Goal: Find specific page/section: Find specific page/section

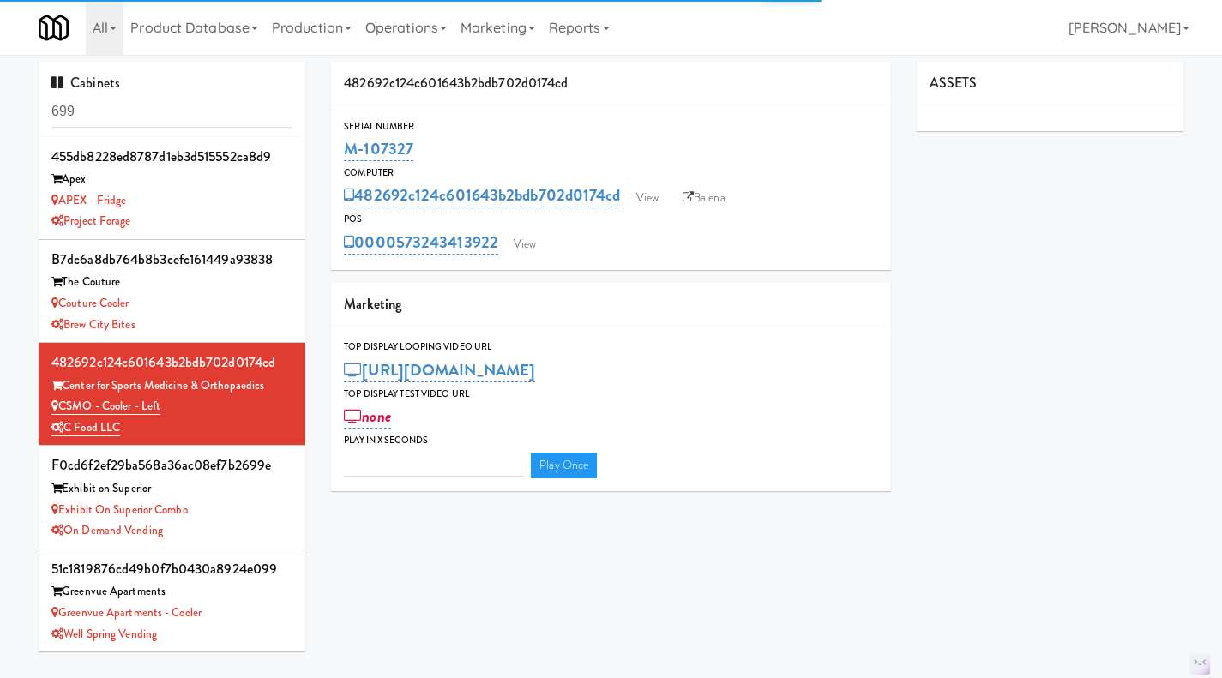
type input "3"
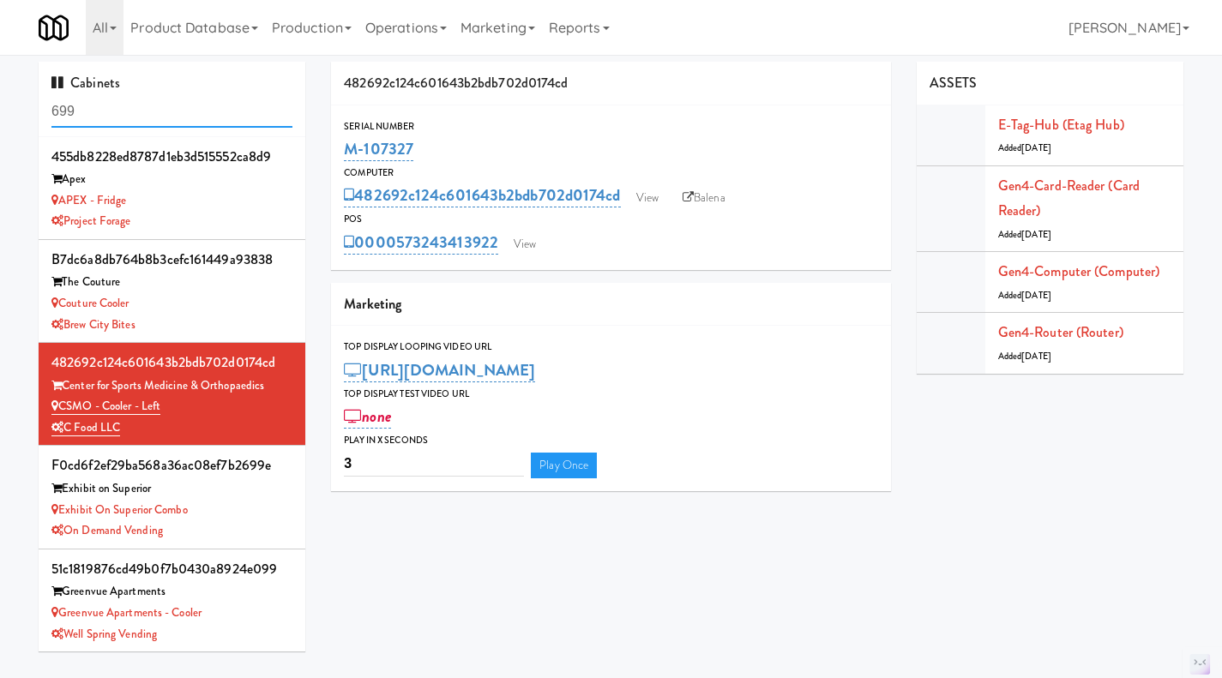
click at [137, 105] on input "699" at bounding box center [171, 112] width 241 height 32
type input "sutton"
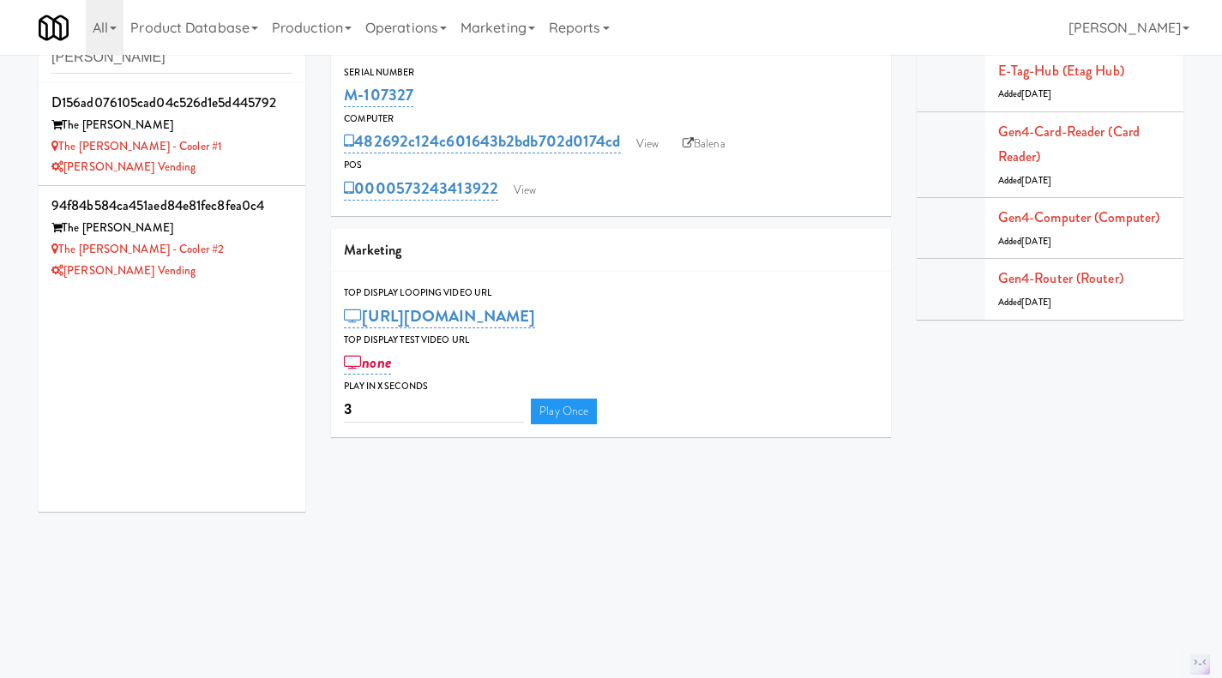
scroll to position [55, 0]
click at [208, 152] on div "The Sutton - Cooler #1" at bounding box center [171, 146] width 241 height 21
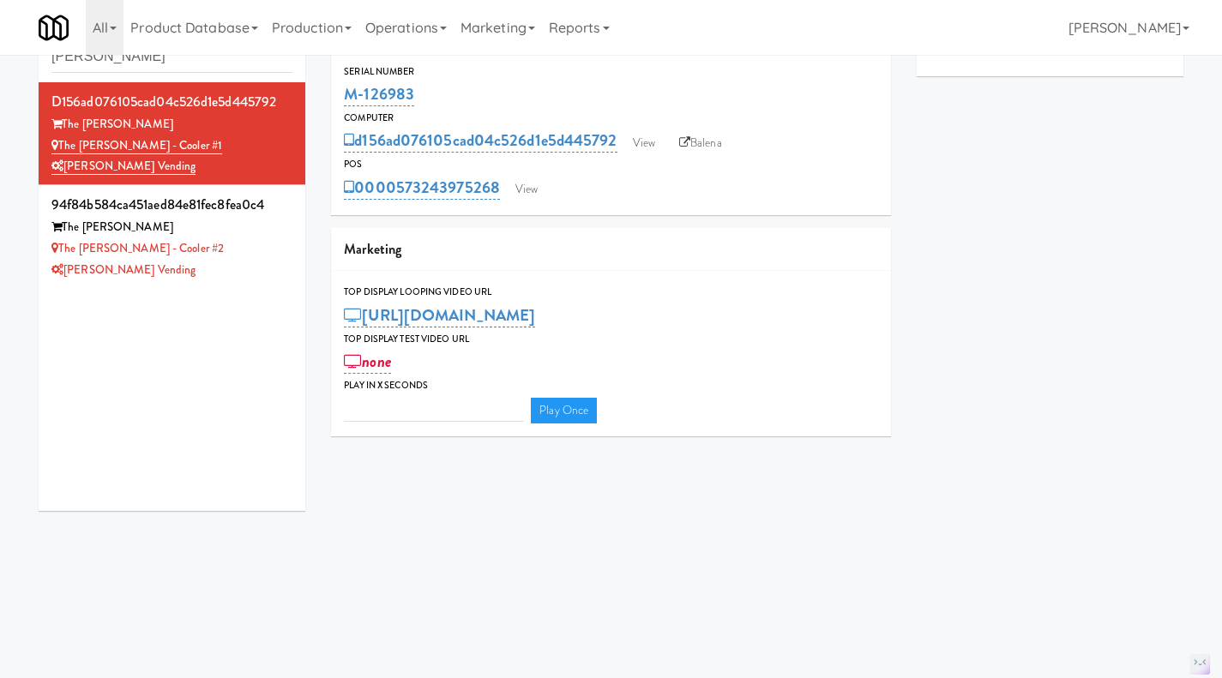
type input "3"
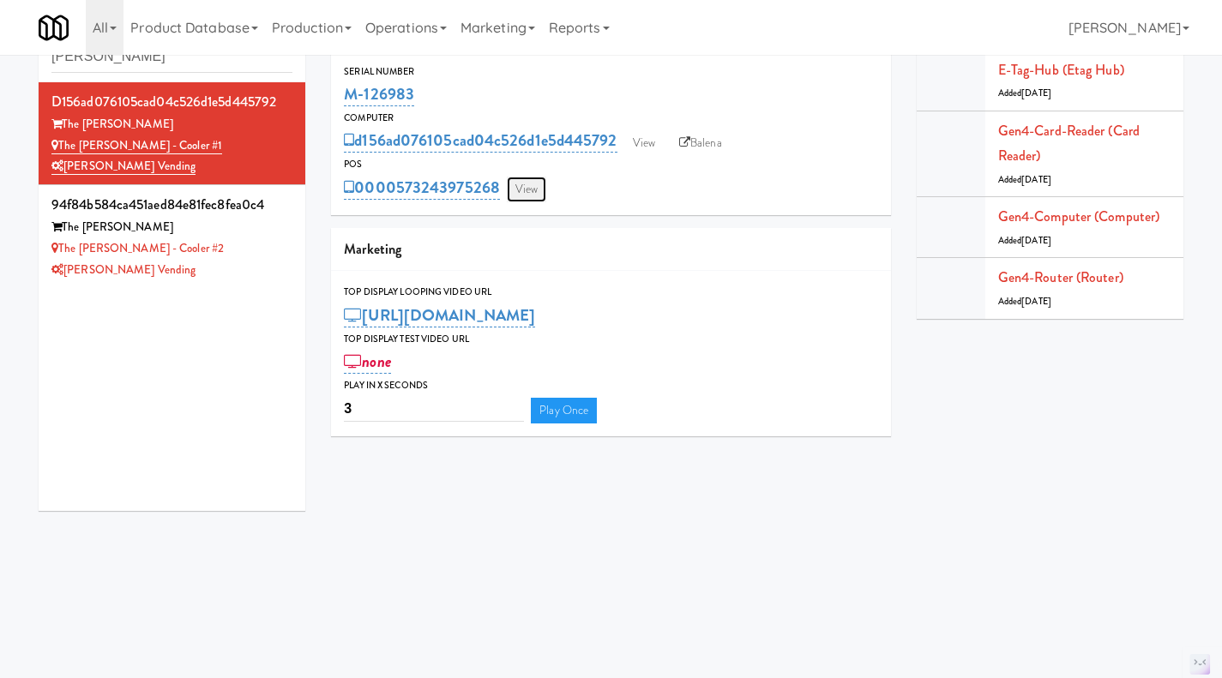
click at [533, 194] on link "View" at bounding box center [526, 190] width 39 height 26
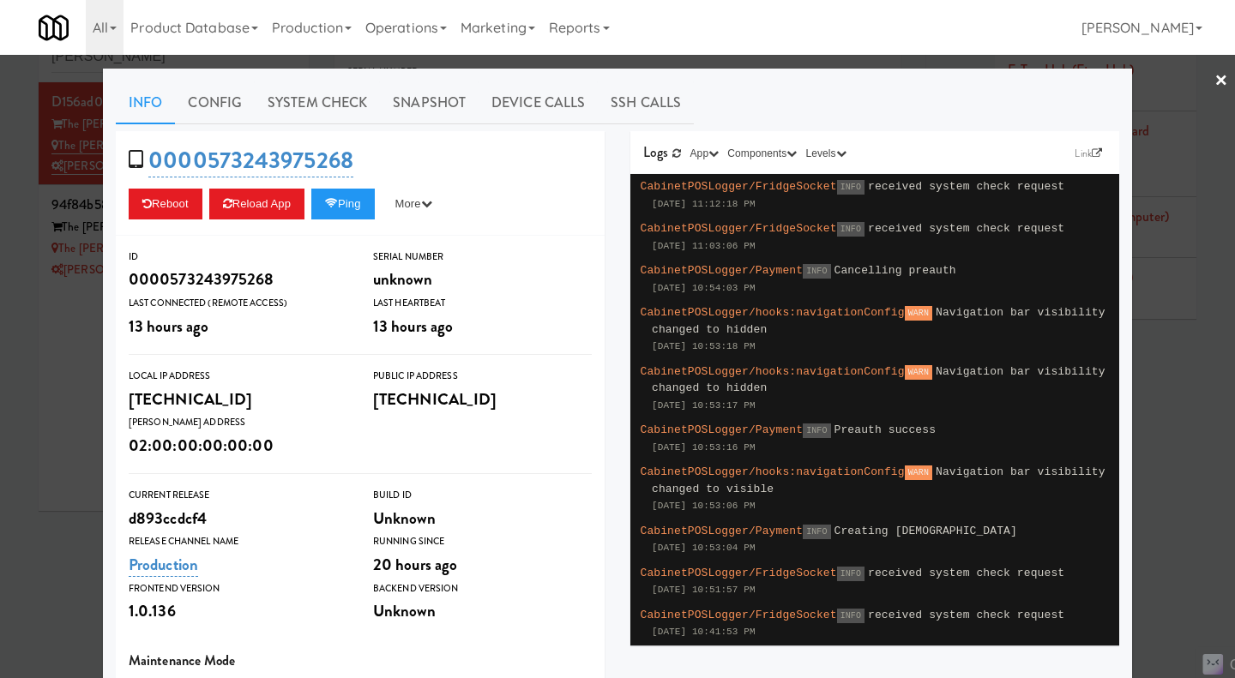
click at [57, 409] on div at bounding box center [617, 339] width 1235 height 678
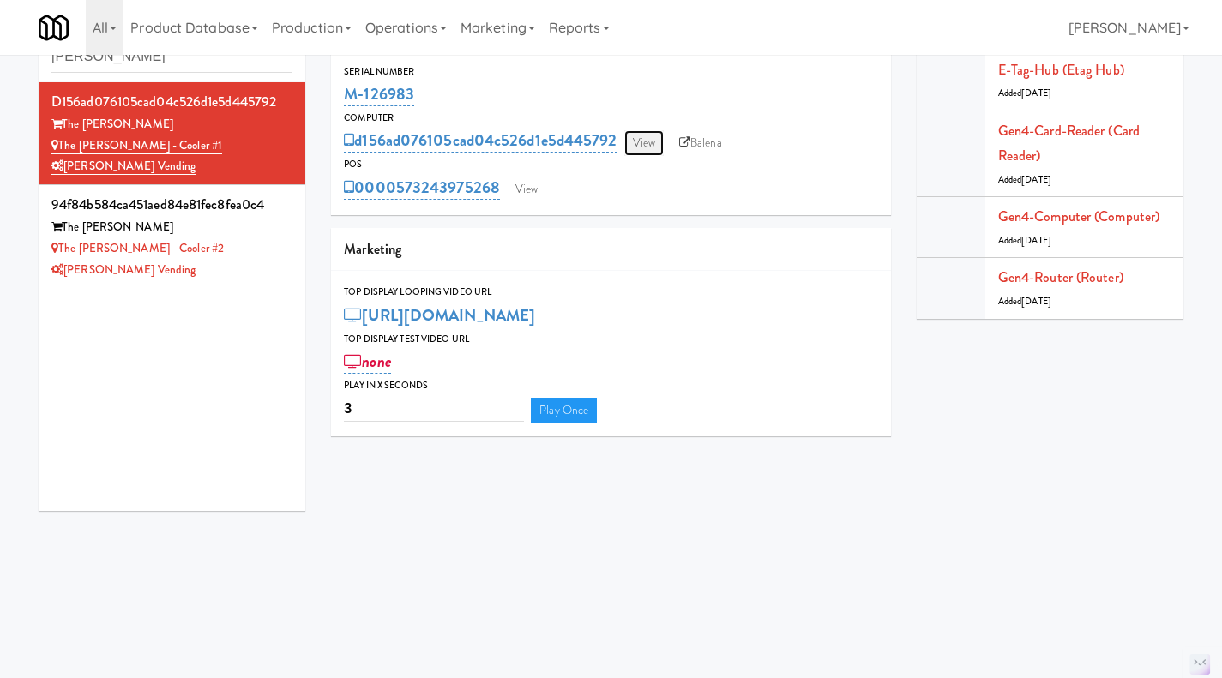
click at [645, 143] on link "View" at bounding box center [643, 143] width 39 height 26
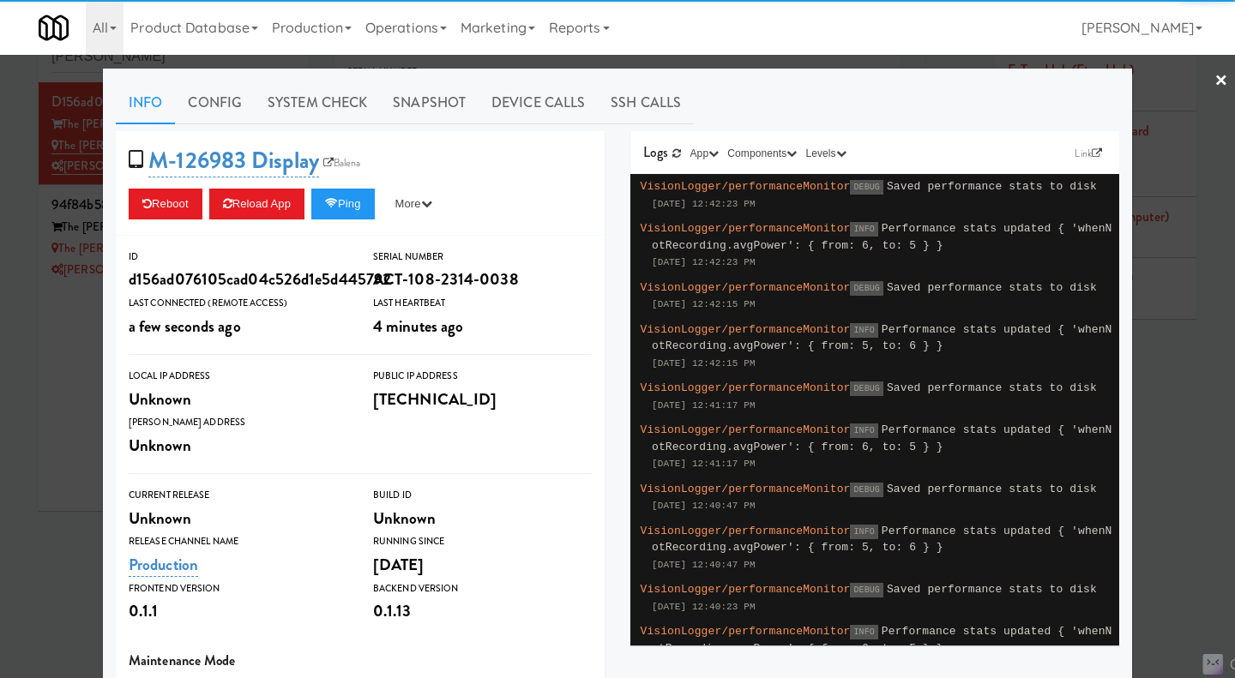
click at [39, 371] on div at bounding box center [617, 339] width 1235 height 678
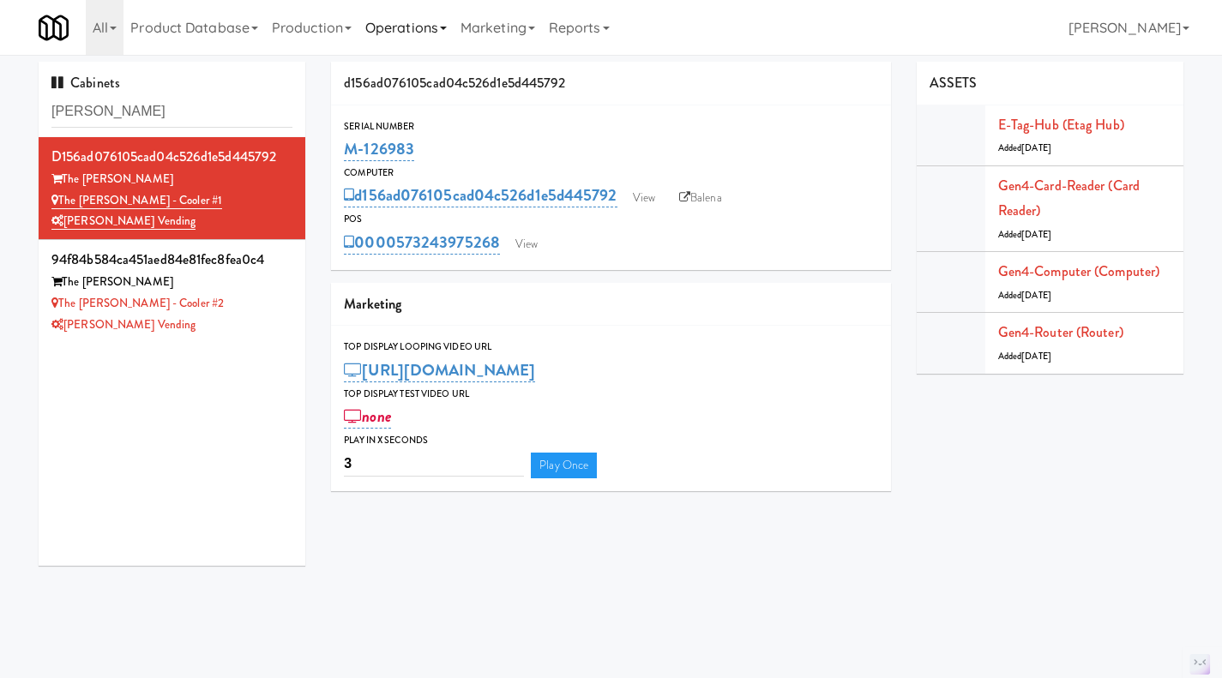
click at [407, 34] on link "Operations" at bounding box center [406, 27] width 95 height 55
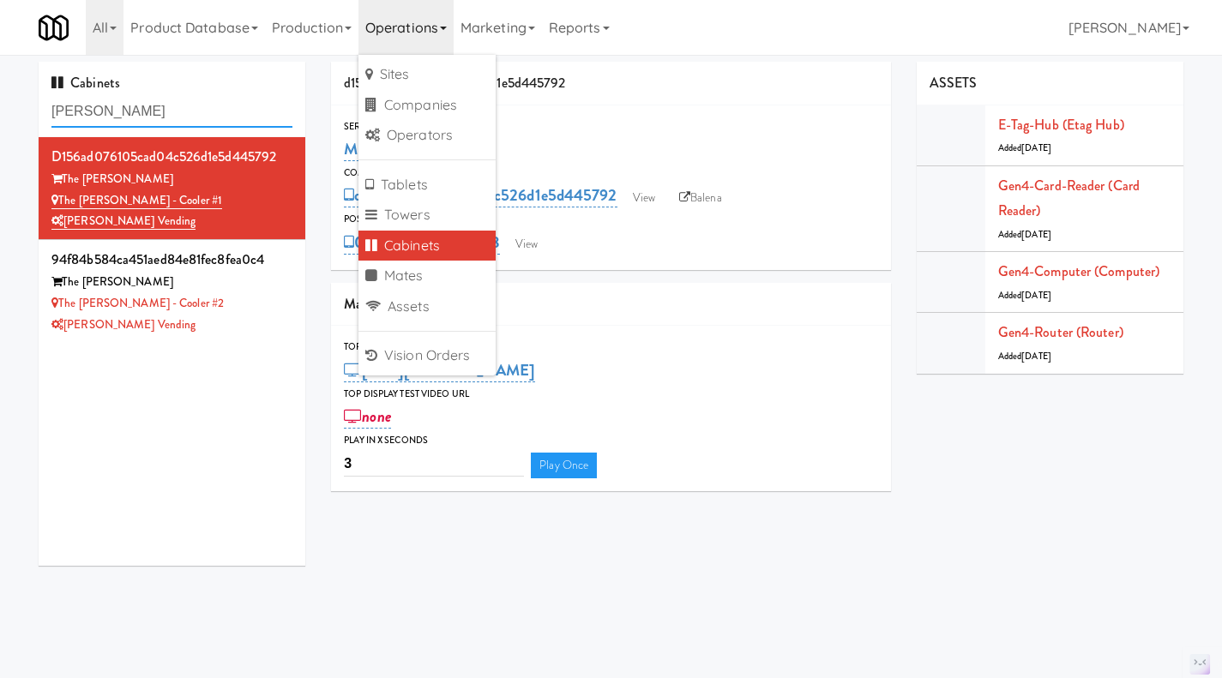
click at [148, 106] on input "sutton" at bounding box center [171, 112] width 241 height 32
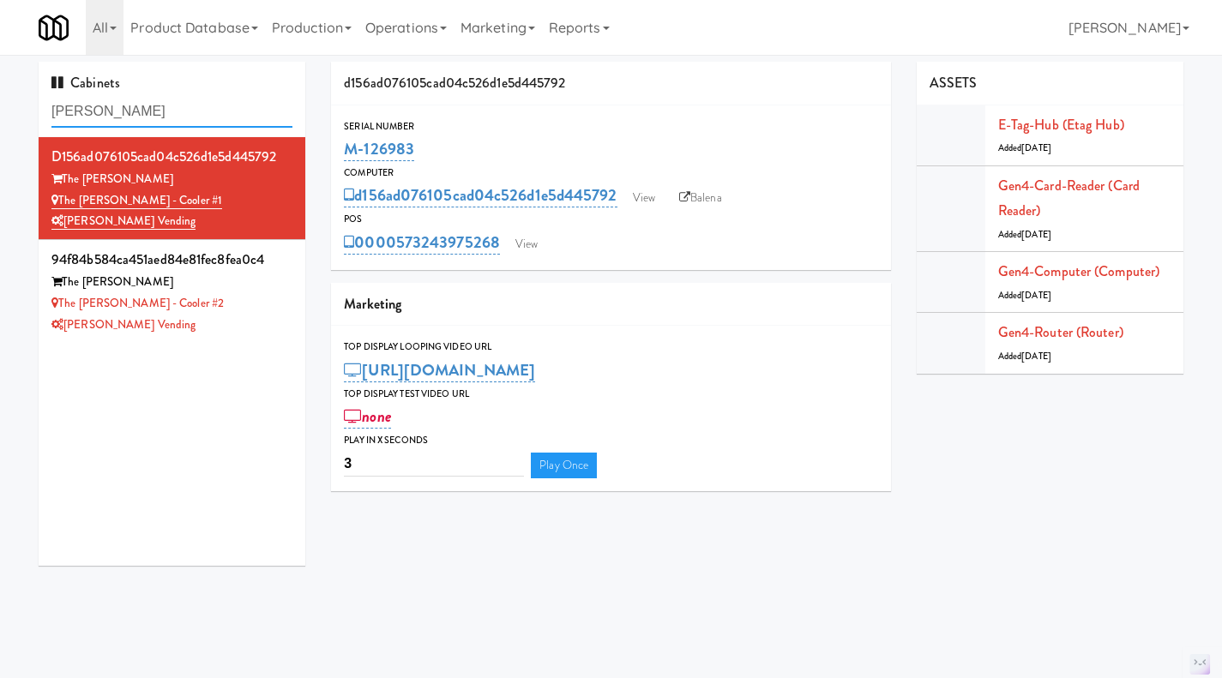
click at [148, 106] on input "sutton" at bounding box center [171, 112] width 241 height 32
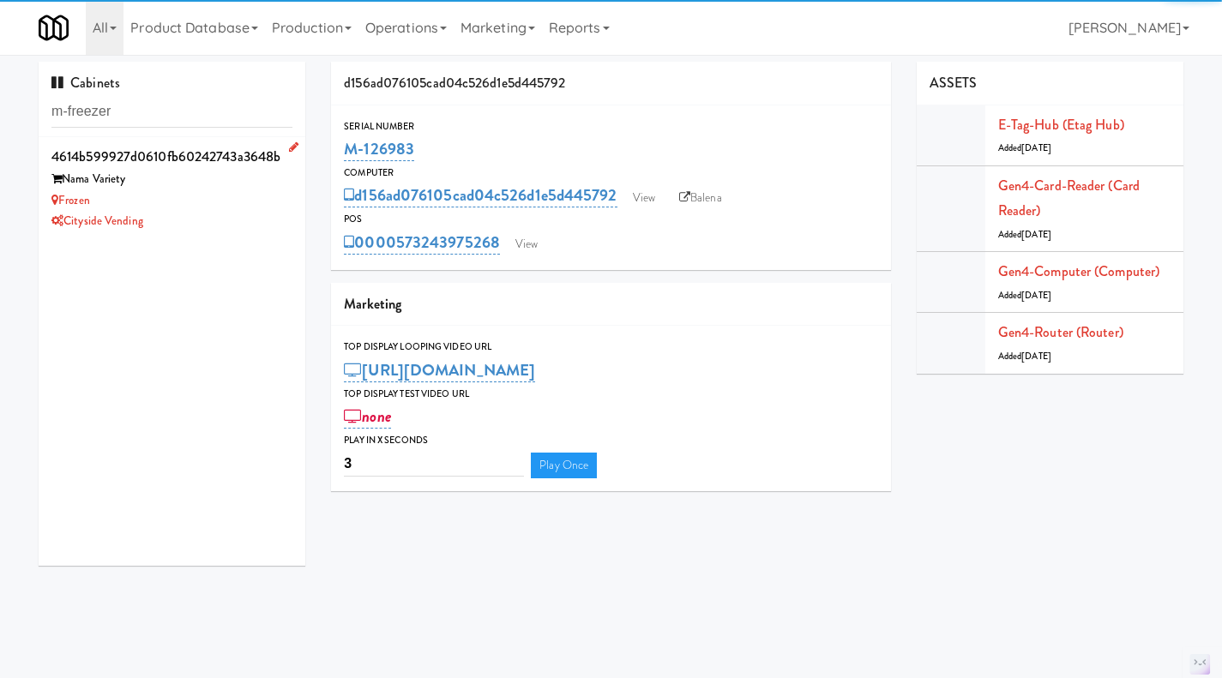
click at [244, 208] on div "Frozen" at bounding box center [171, 200] width 241 height 21
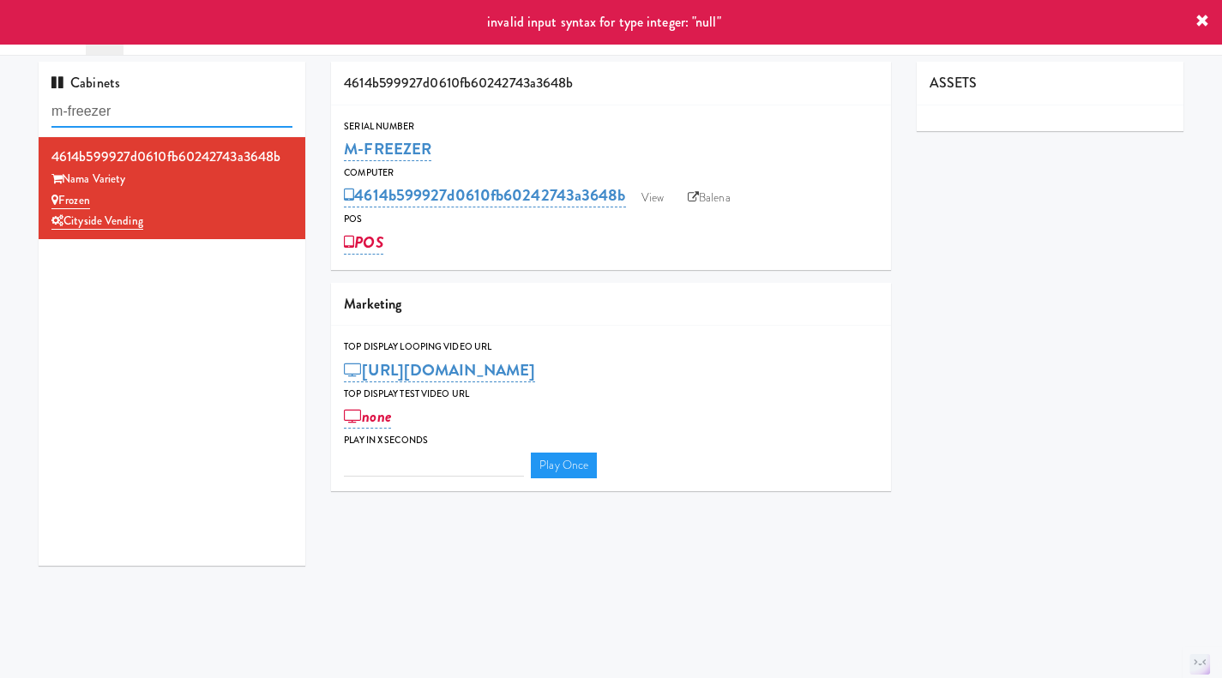
click at [172, 121] on input "m-freezer" at bounding box center [171, 112] width 241 height 32
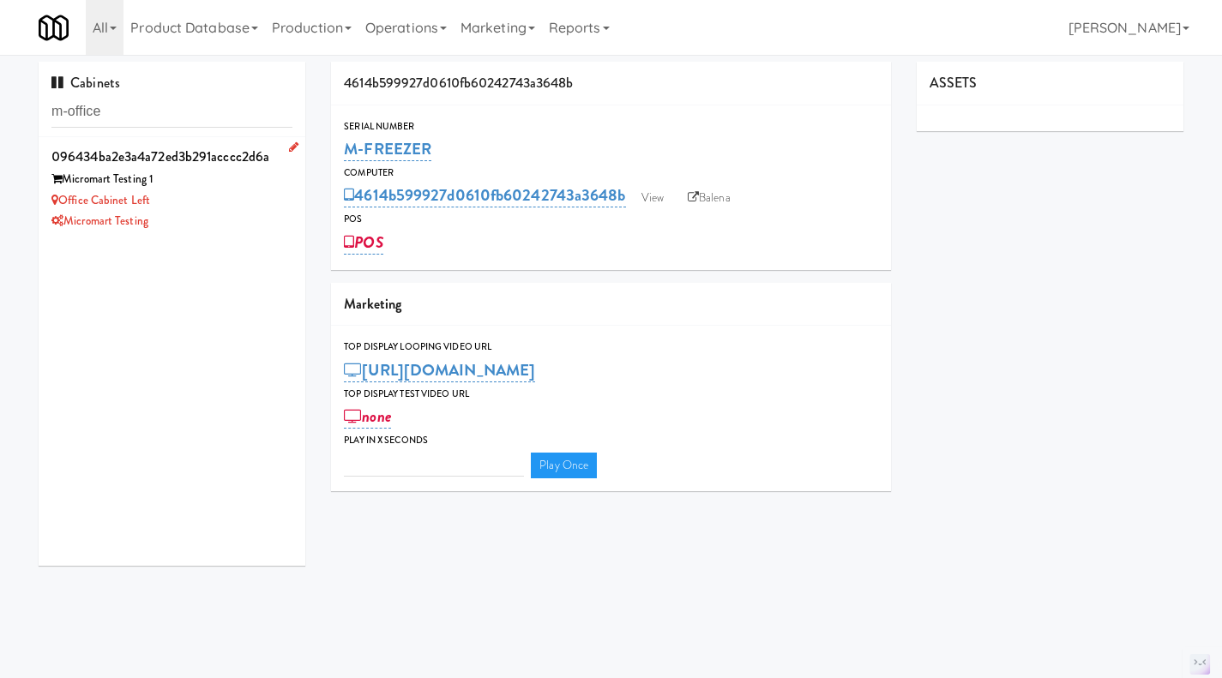
click at [210, 217] on div "Micromart Testing" at bounding box center [171, 221] width 241 height 21
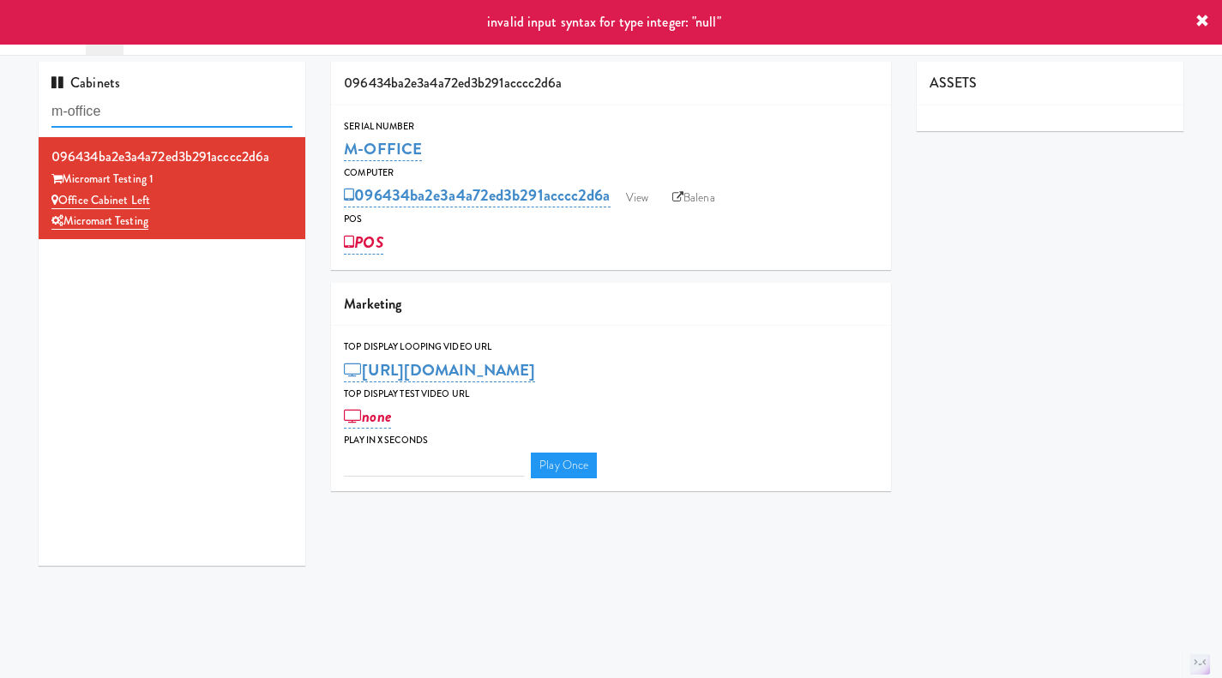
click at [175, 116] on input "m-office" at bounding box center [171, 112] width 241 height 32
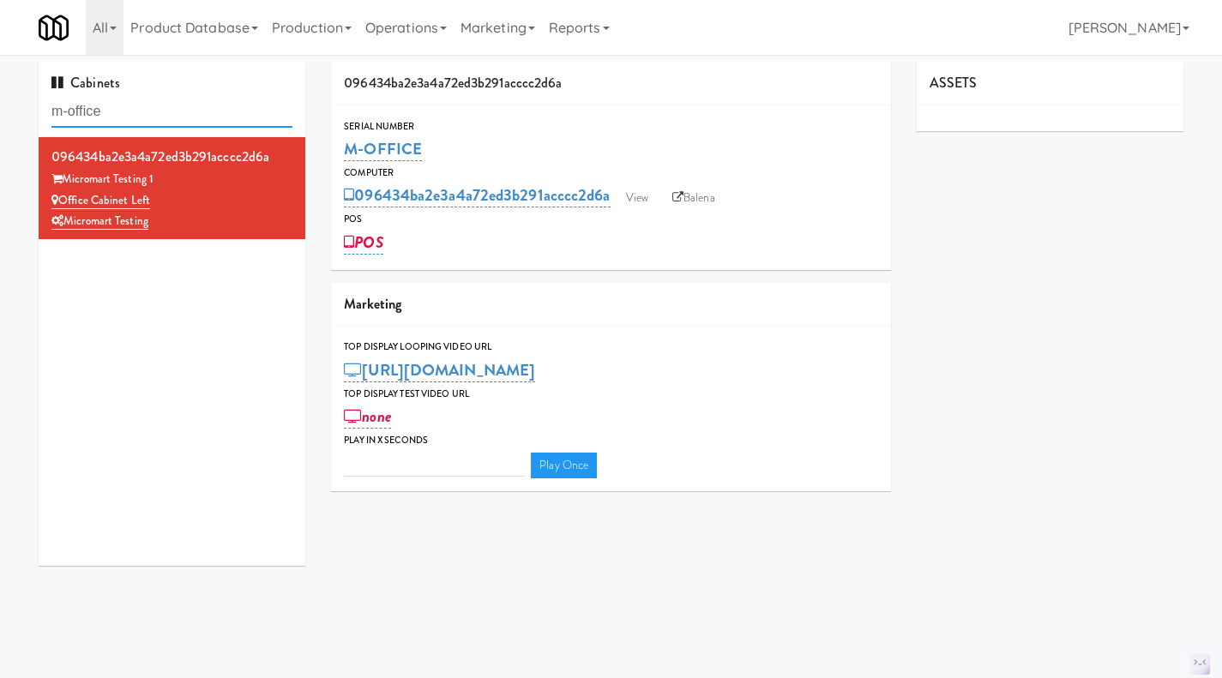
click at [175, 116] on input "m-office" at bounding box center [171, 112] width 241 height 32
click at [98, 99] on input "m-office" at bounding box center [171, 112] width 241 height 32
click at [91, 109] on input "m-office" at bounding box center [171, 112] width 241 height 32
click at [103, 111] on input "m-office" at bounding box center [171, 112] width 241 height 32
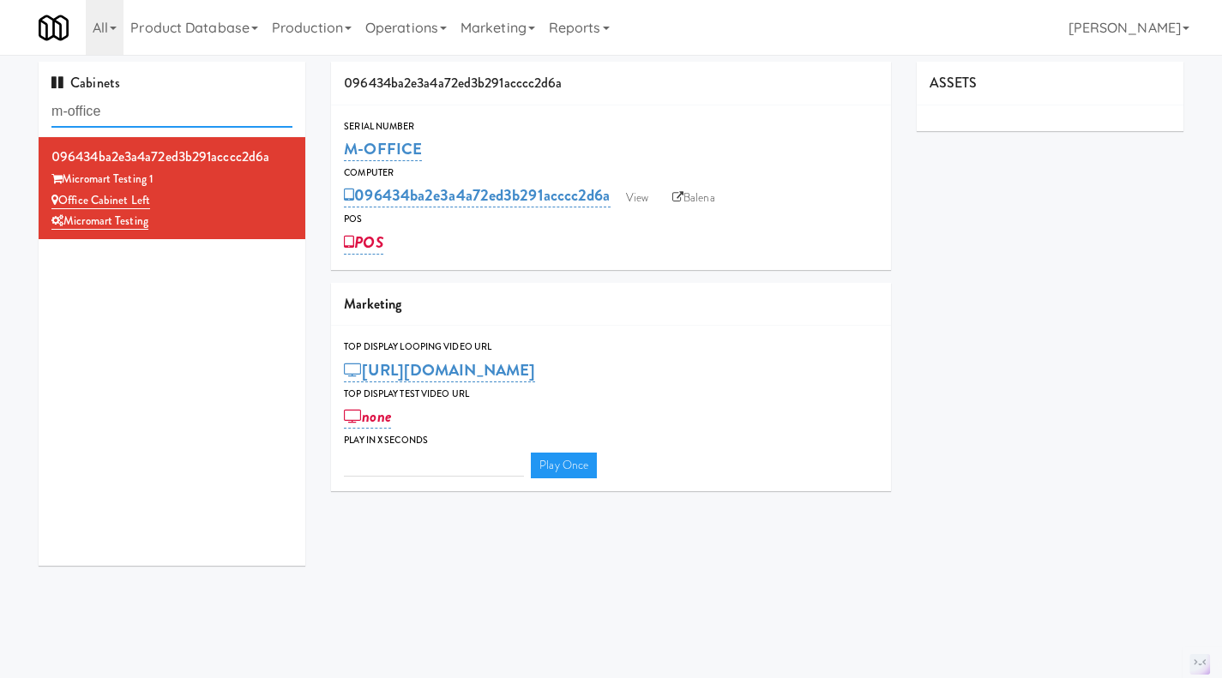
click at [103, 111] on input "m-office" at bounding box center [171, 112] width 241 height 32
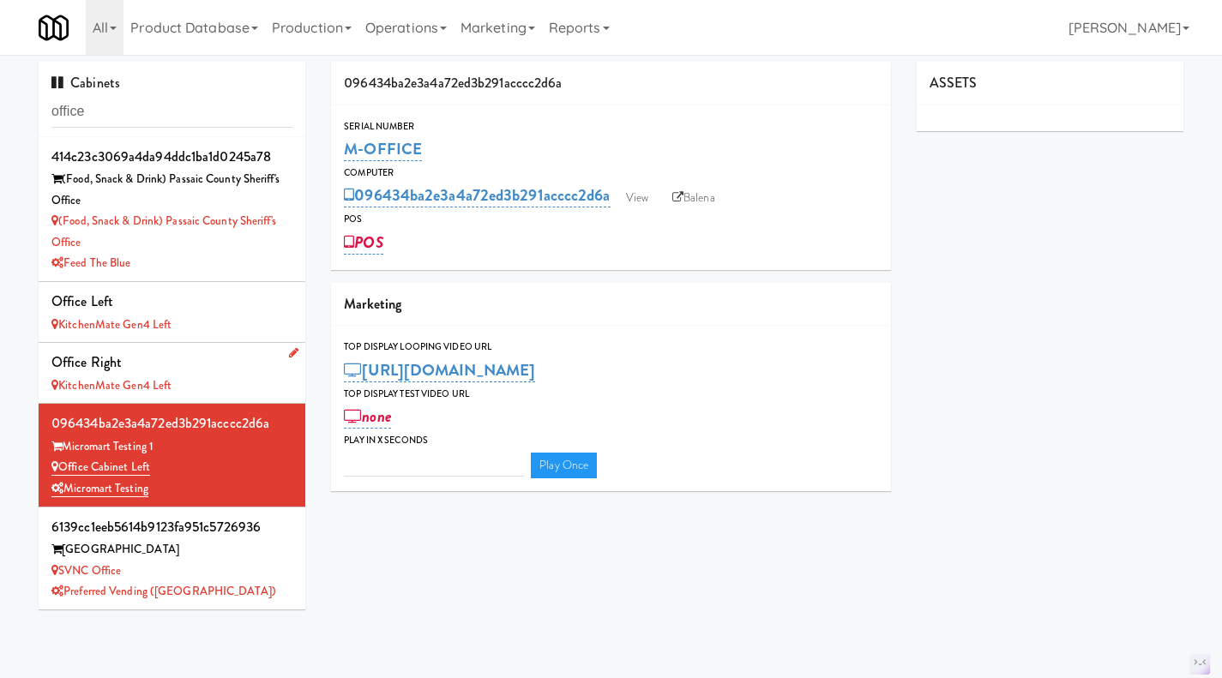
click at [230, 391] on div "KitchenMate Gen4 Left" at bounding box center [171, 386] width 241 height 21
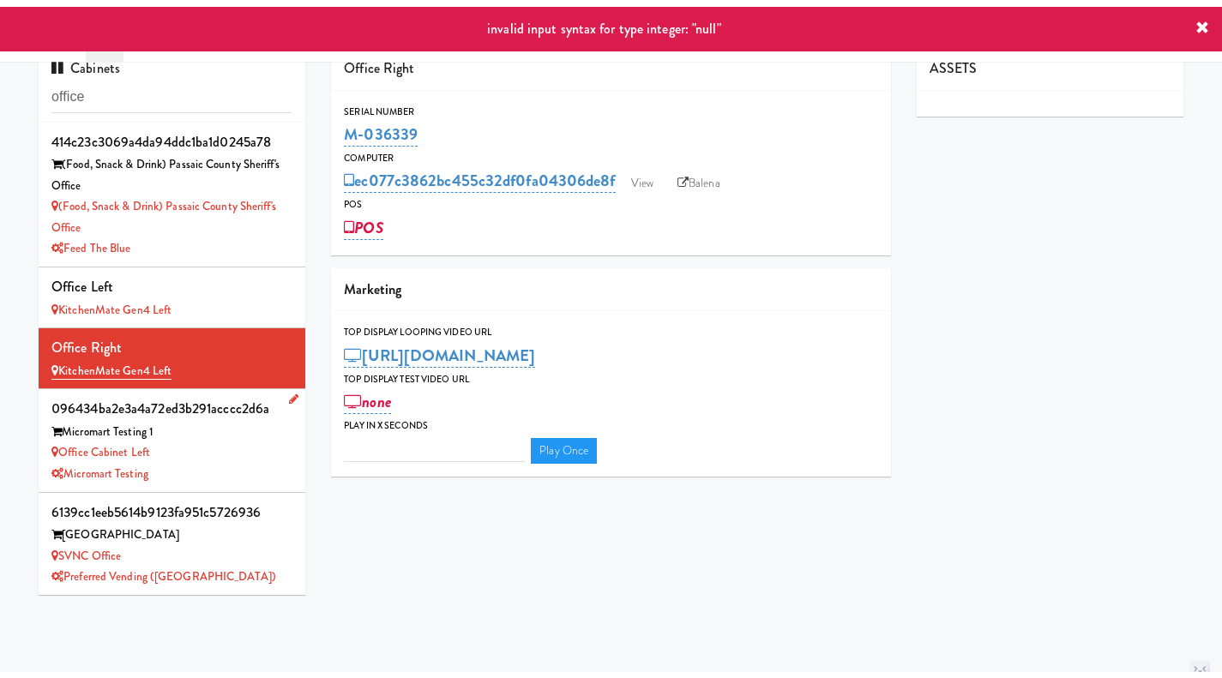
scroll to position [55, 0]
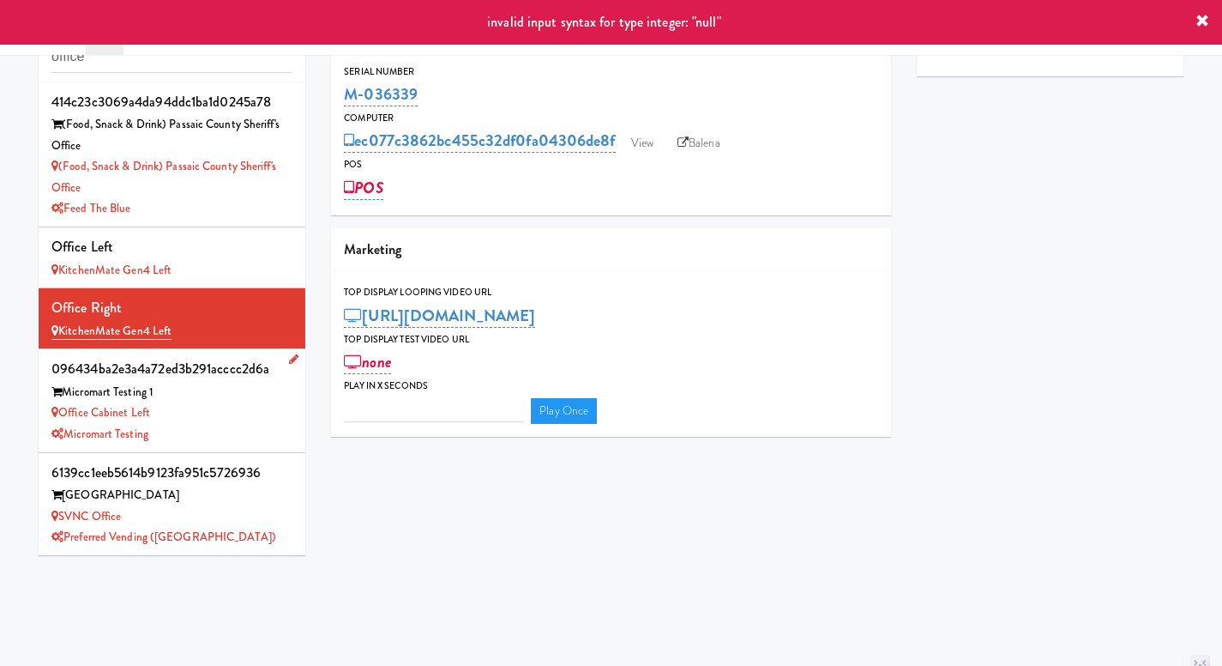
click at [231, 420] on div "Office Cabinet Left" at bounding box center [171, 412] width 241 height 21
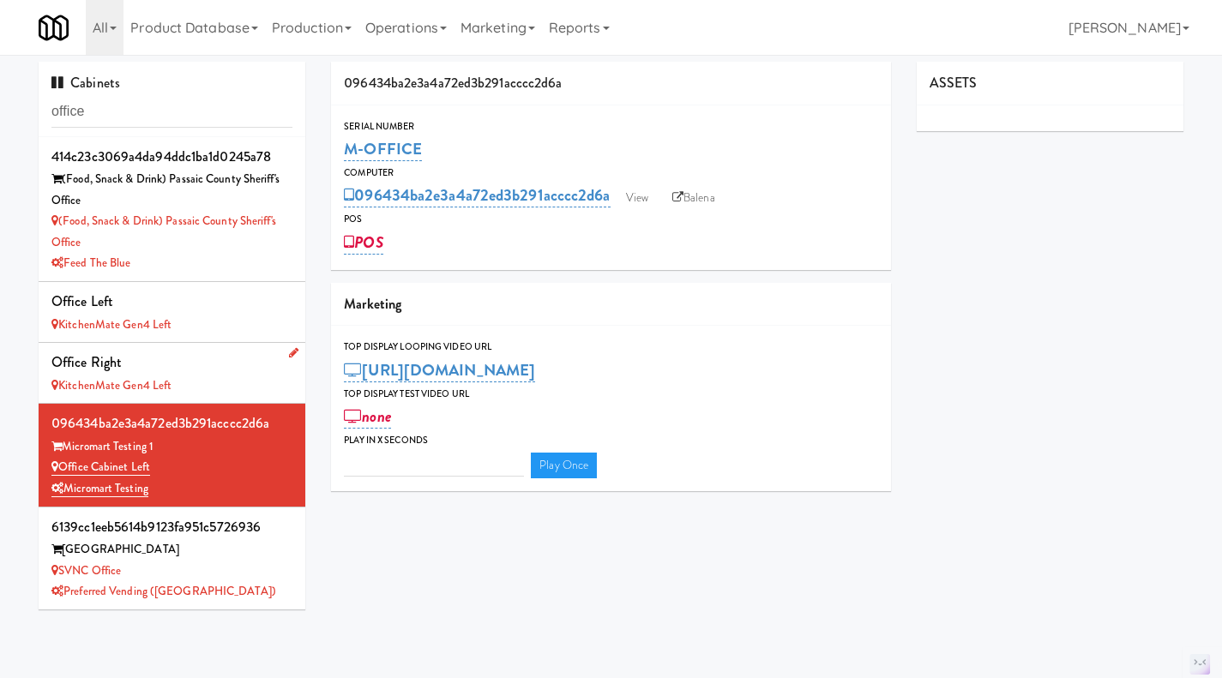
click at [209, 368] on div "Office Right" at bounding box center [171, 363] width 241 height 26
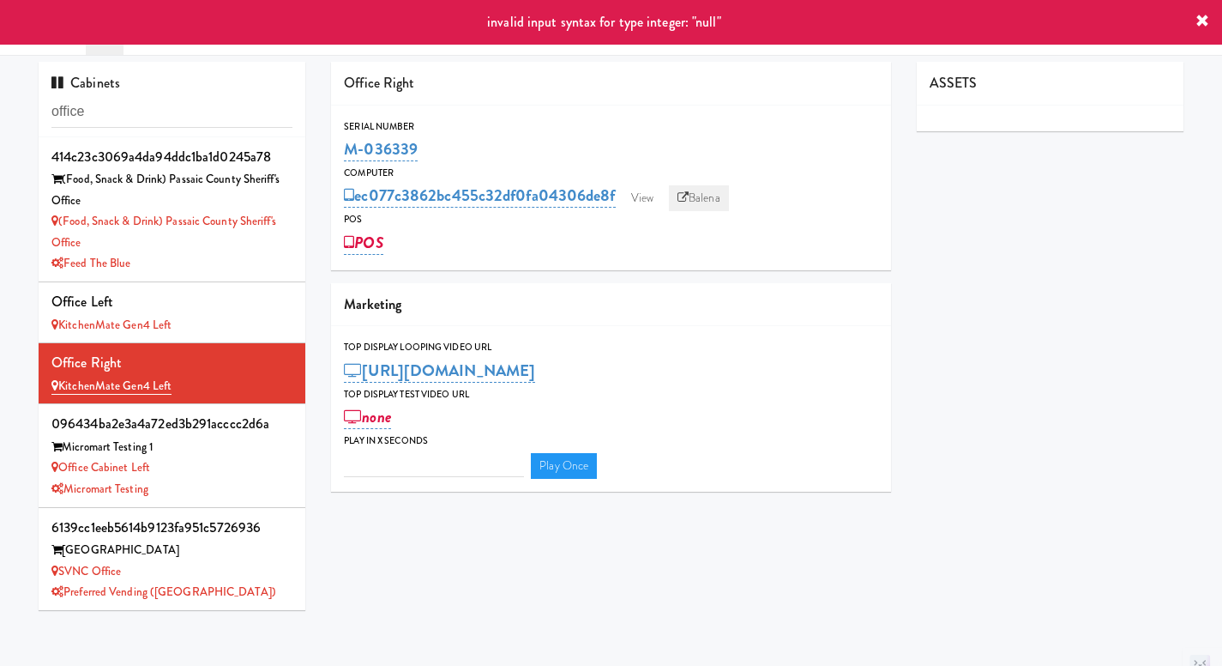
click at [719, 202] on link "Balena" at bounding box center [699, 198] width 60 height 26
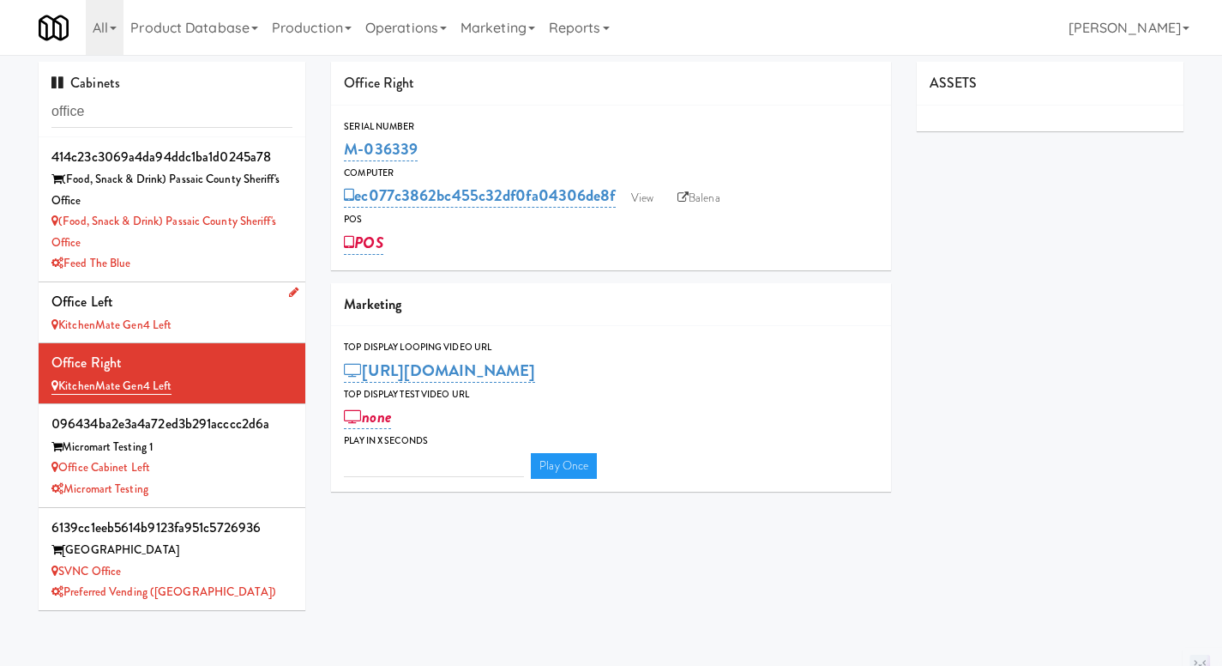
click at [201, 306] on div "Office Left" at bounding box center [171, 302] width 241 height 26
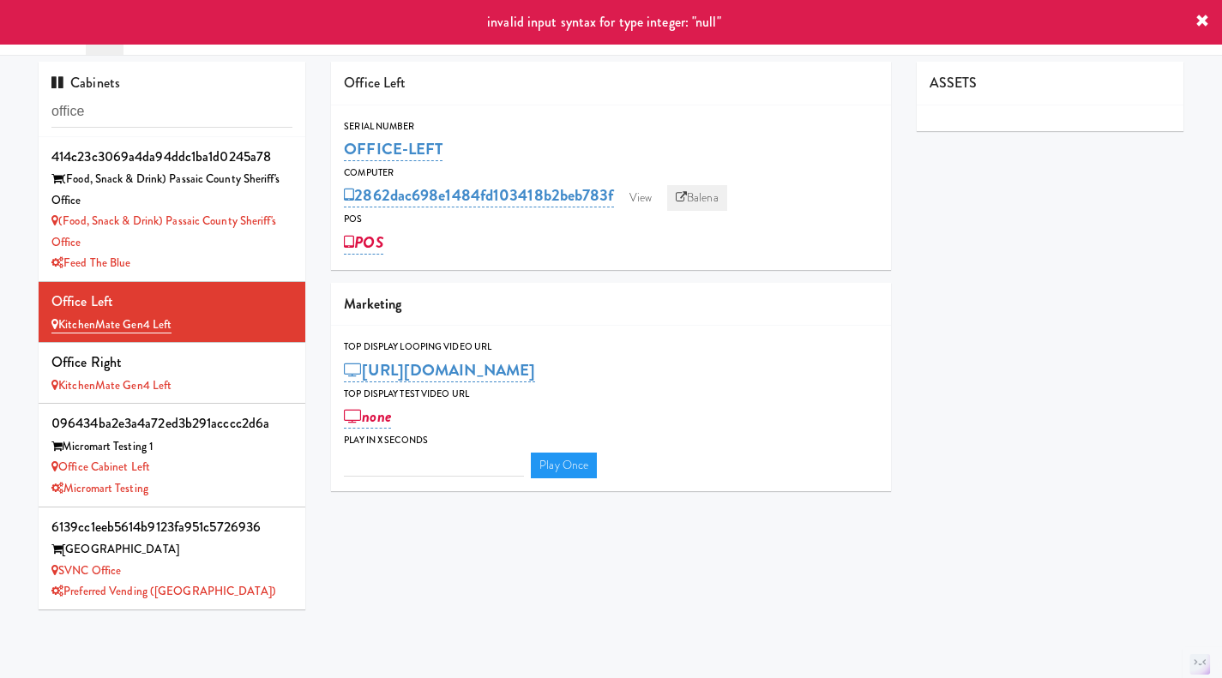
click at [698, 201] on link "Balena" at bounding box center [697, 198] width 60 height 26
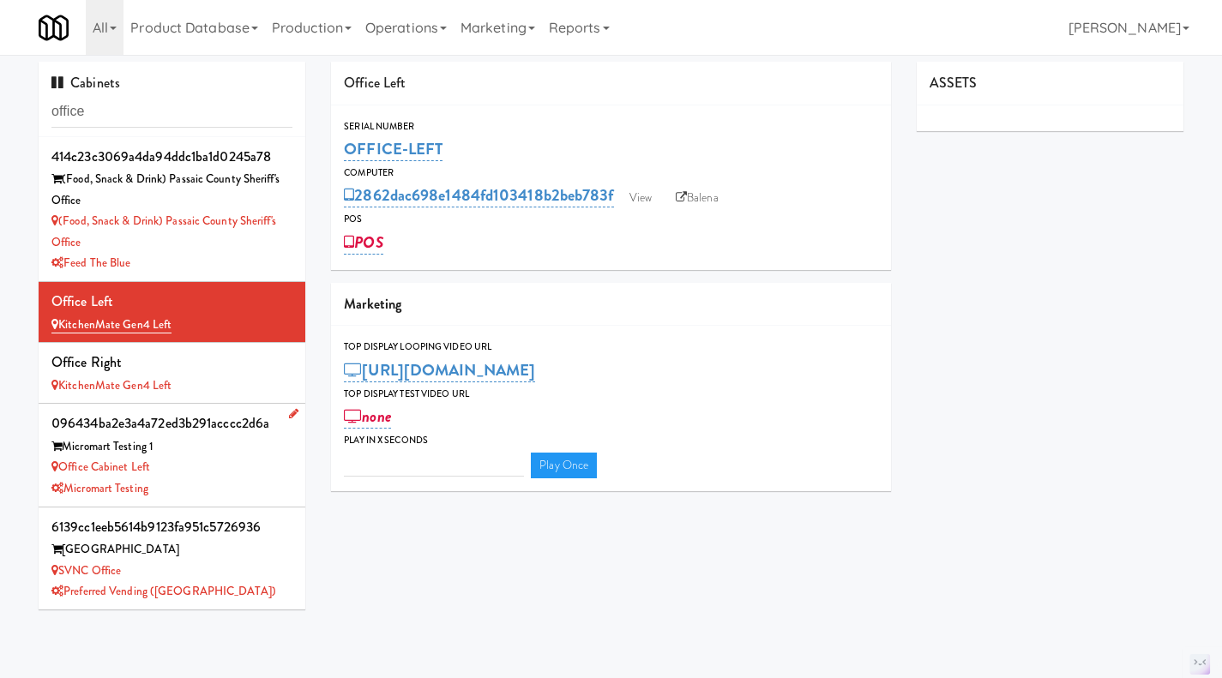
click at [234, 469] on div "Office Cabinet Left" at bounding box center [171, 467] width 241 height 21
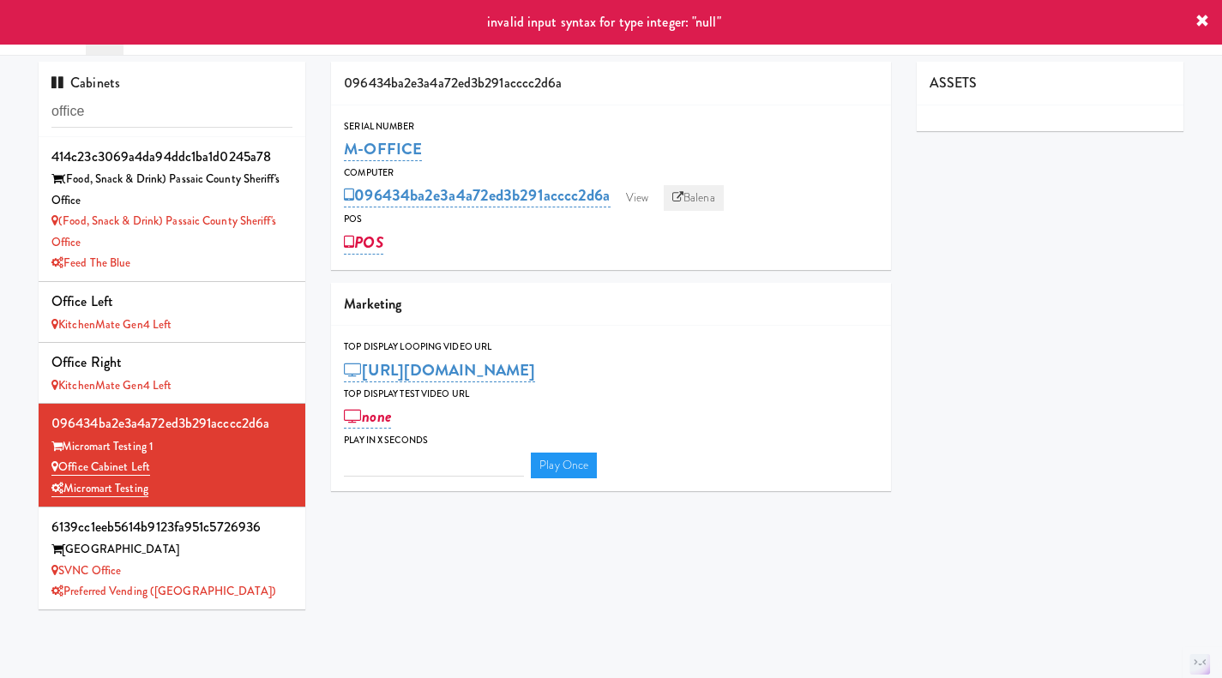
click at [698, 197] on link "Balena" at bounding box center [694, 198] width 60 height 26
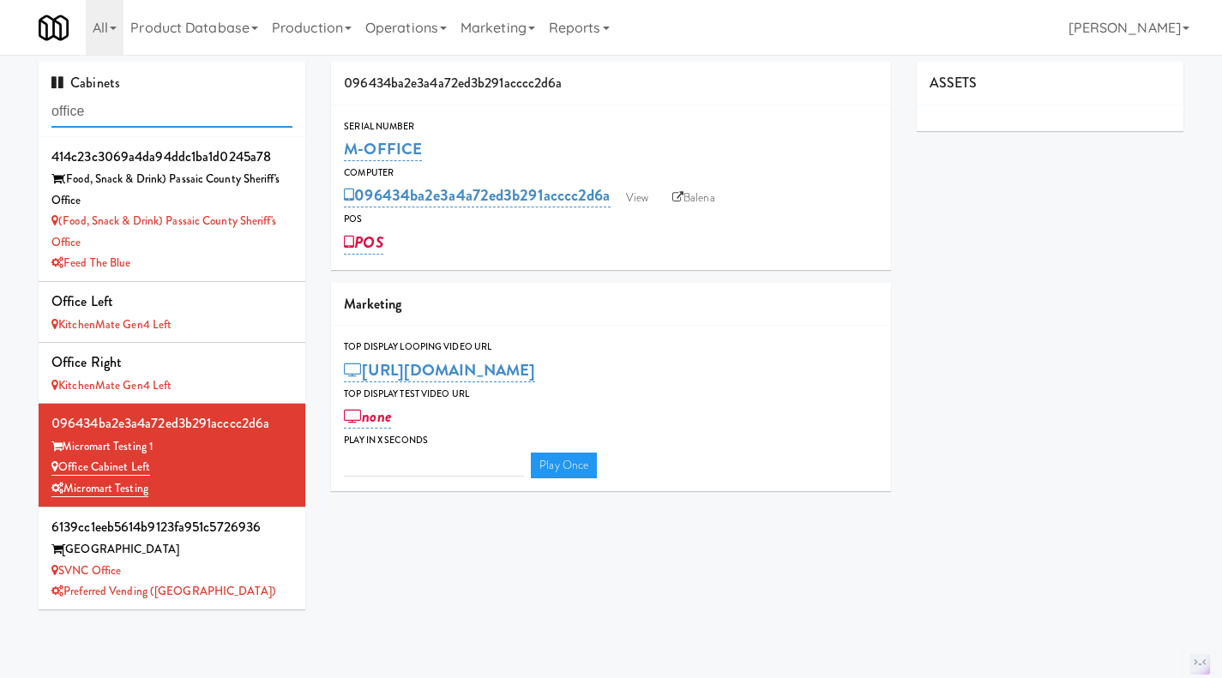
click at [158, 117] on input "office" at bounding box center [171, 112] width 241 height 32
click at [151, 117] on input "office" at bounding box center [171, 112] width 241 height 32
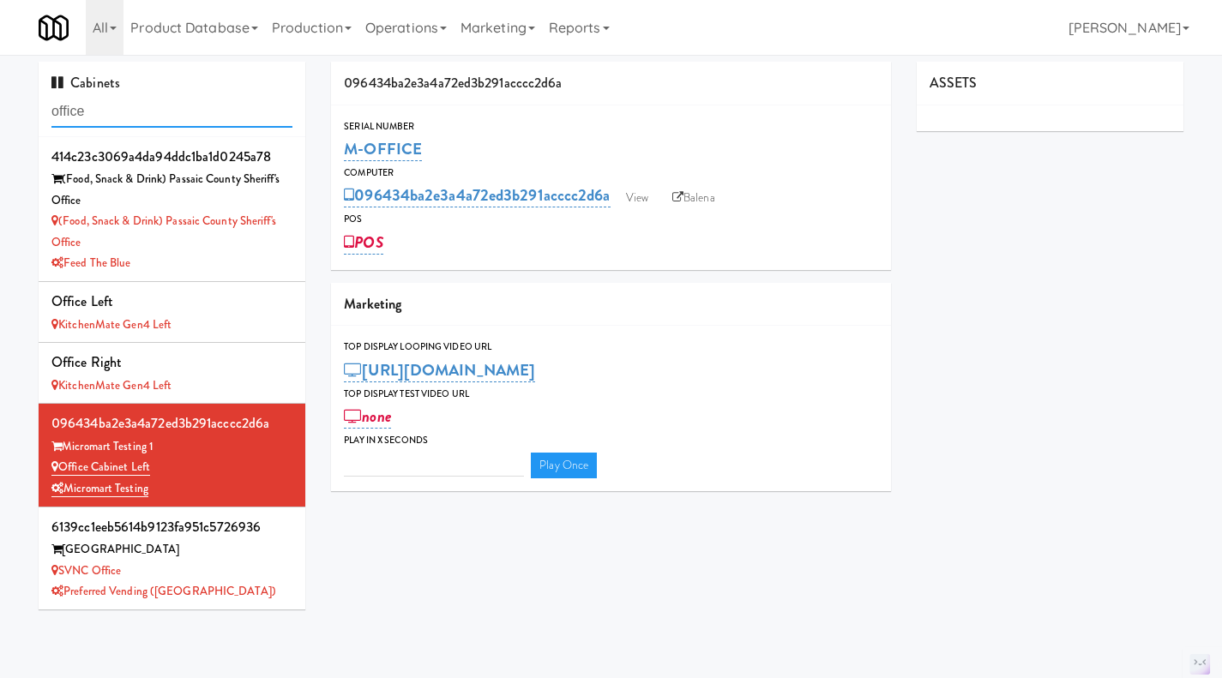
click at [151, 117] on input "office" at bounding box center [171, 112] width 241 height 32
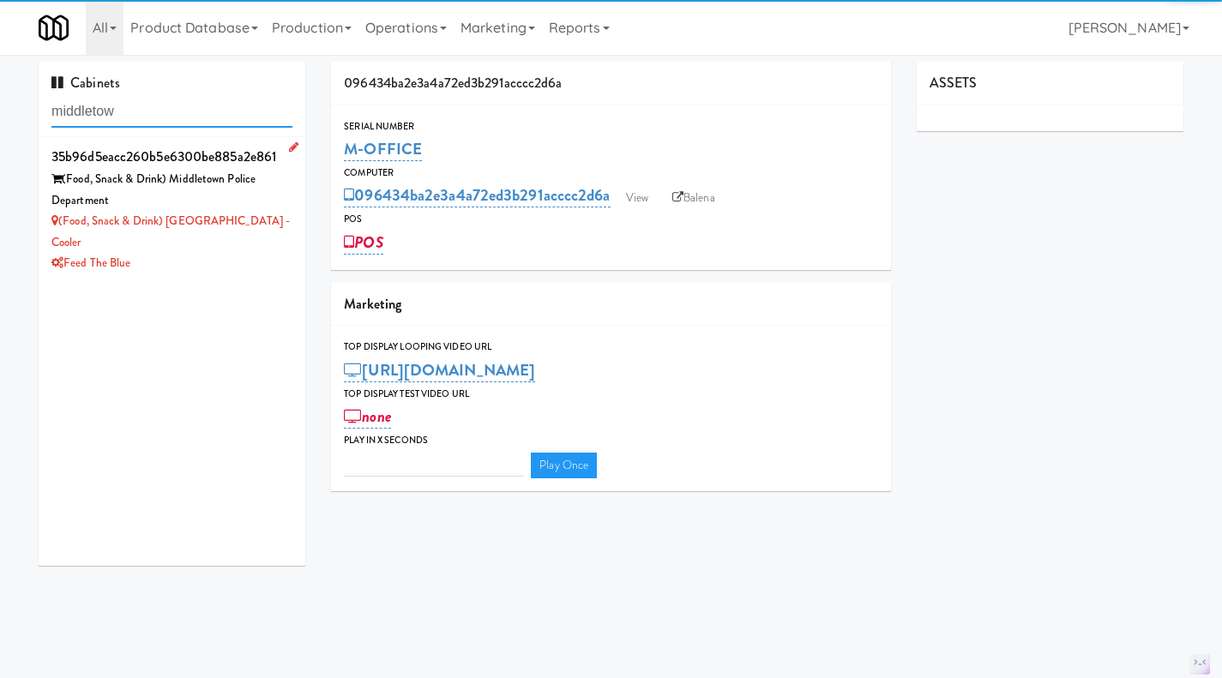
type input "middletow"
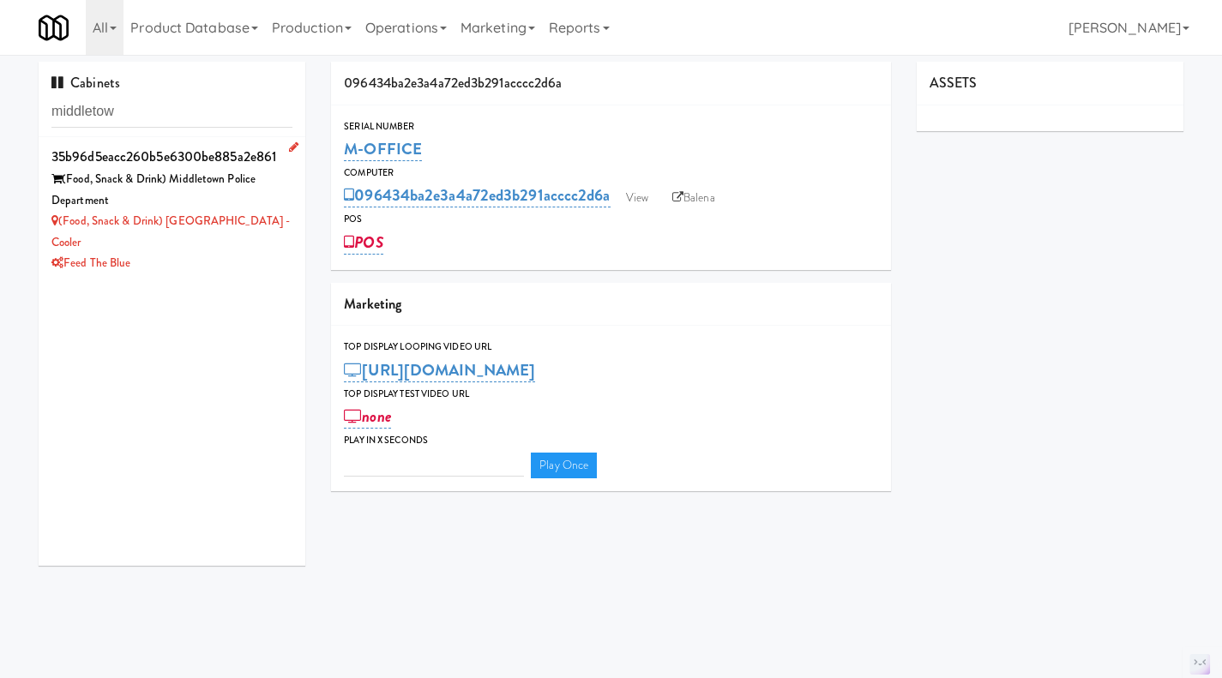
click at [285, 203] on li "35b96d5eacc260b5e6300be885a2e861 (Food, Snack & Drink) Middletown Police Depart…" at bounding box center [172, 209] width 267 height 145
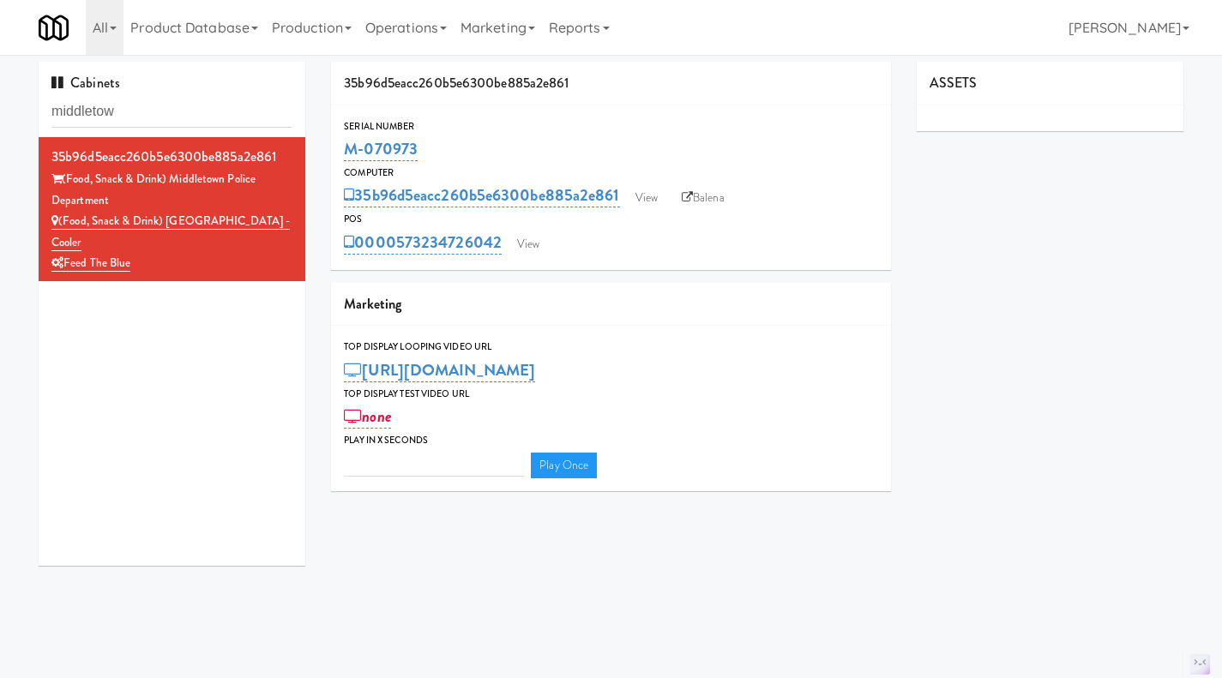
type input "3"
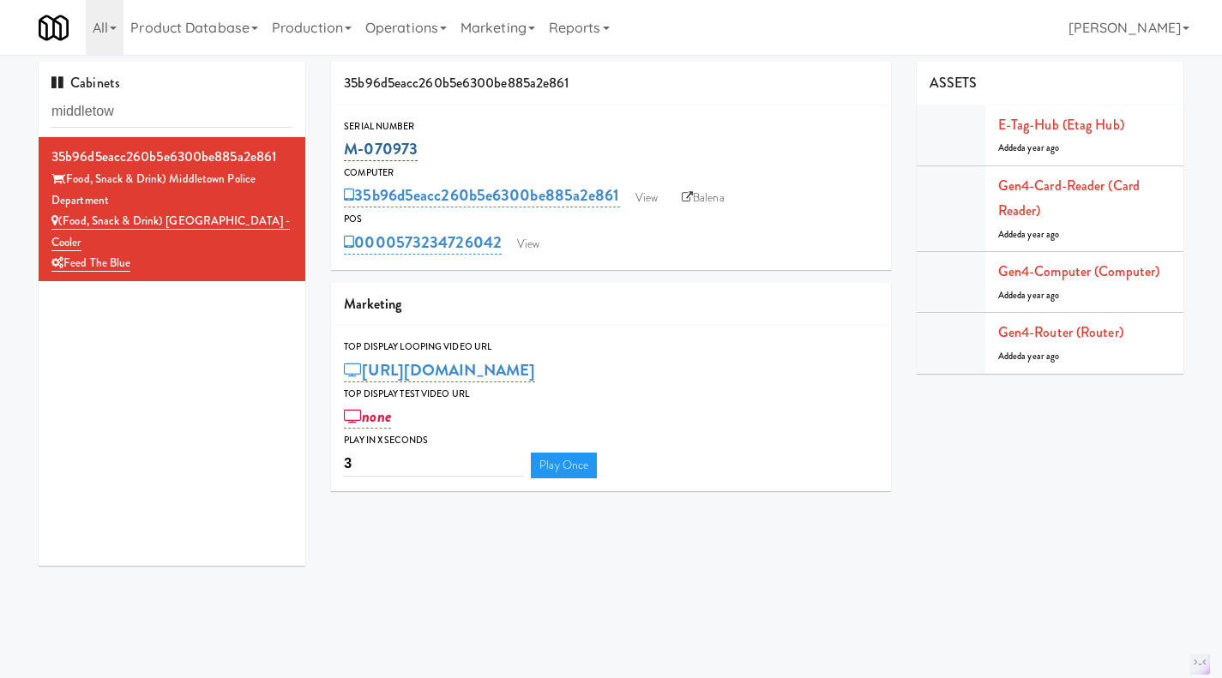
drag, startPoint x: 398, startPoint y: 148, endPoint x: 351, endPoint y: 148, distance: 47.2
click at [351, 148] on div "M-070973" at bounding box center [611, 149] width 534 height 29
copy link "M-070973"
click at [209, 112] on input "middletow" at bounding box center [171, 112] width 241 height 32
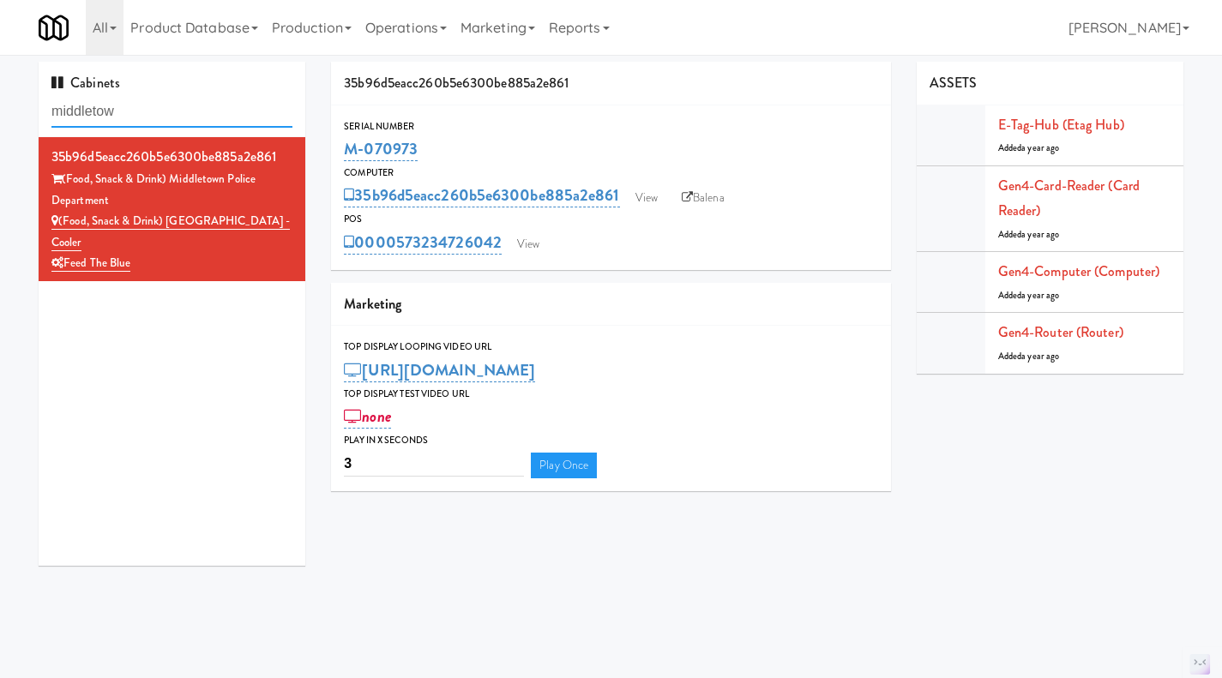
paste input "M-125575"
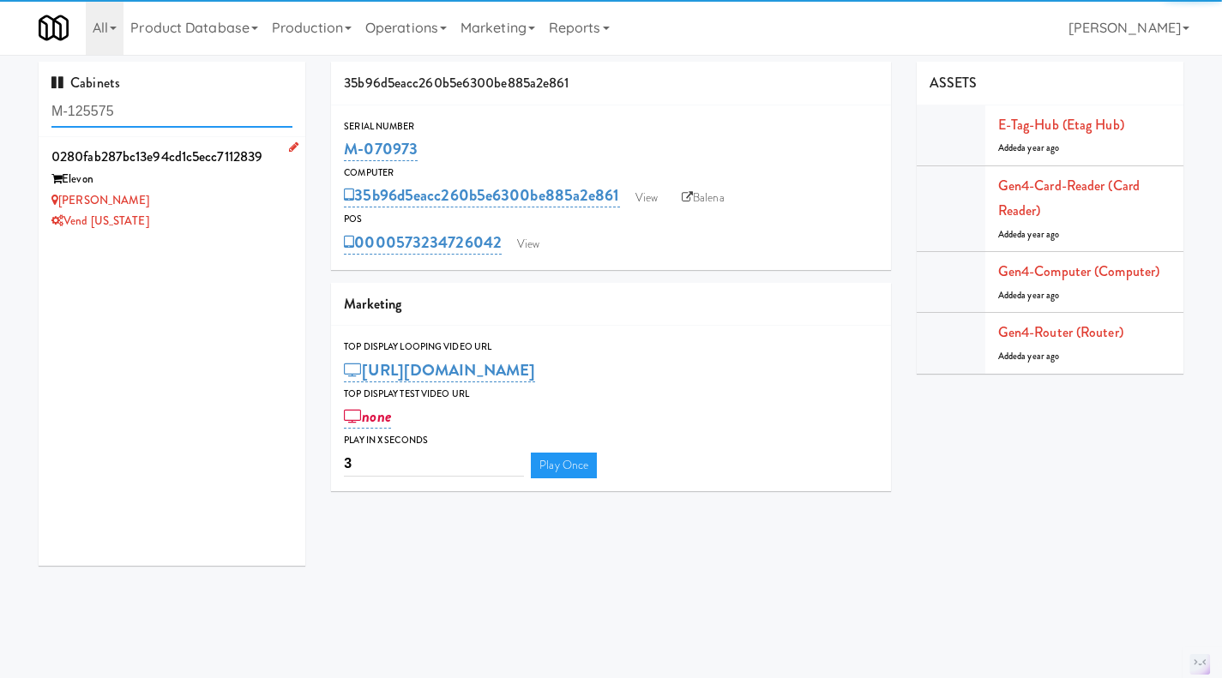
type input "M-125575"
click at [238, 212] on div "Vend [US_STATE]" at bounding box center [171, 221] width 241 height 21
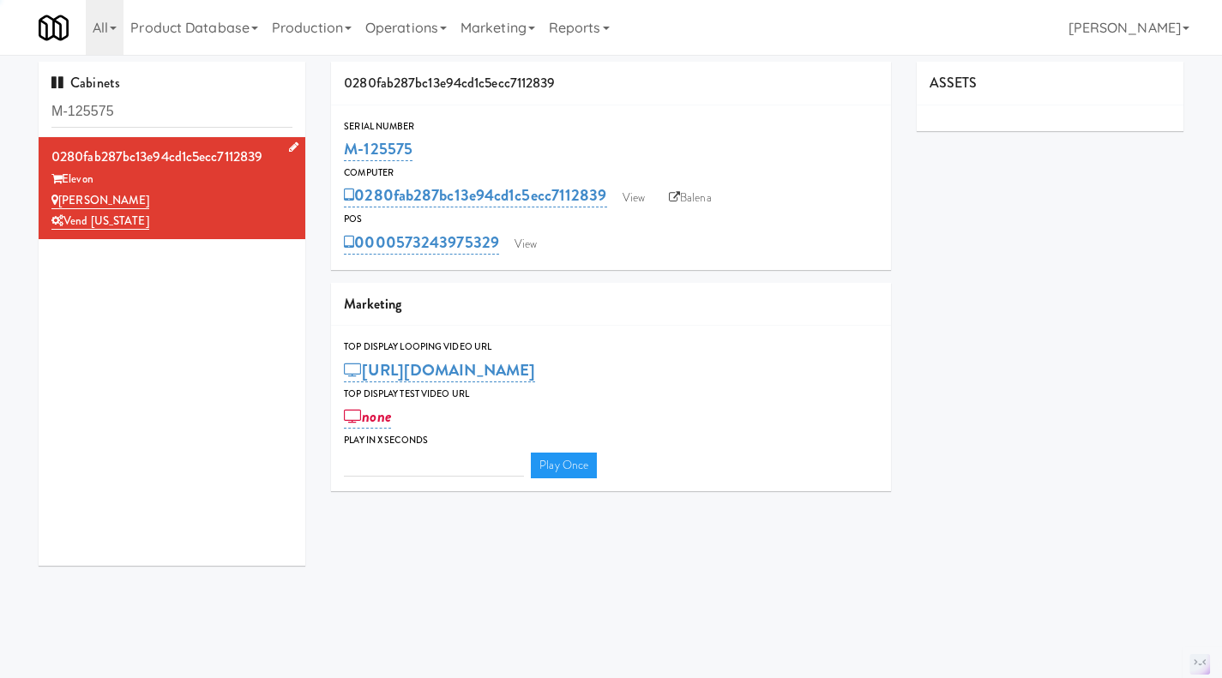
type input "3"
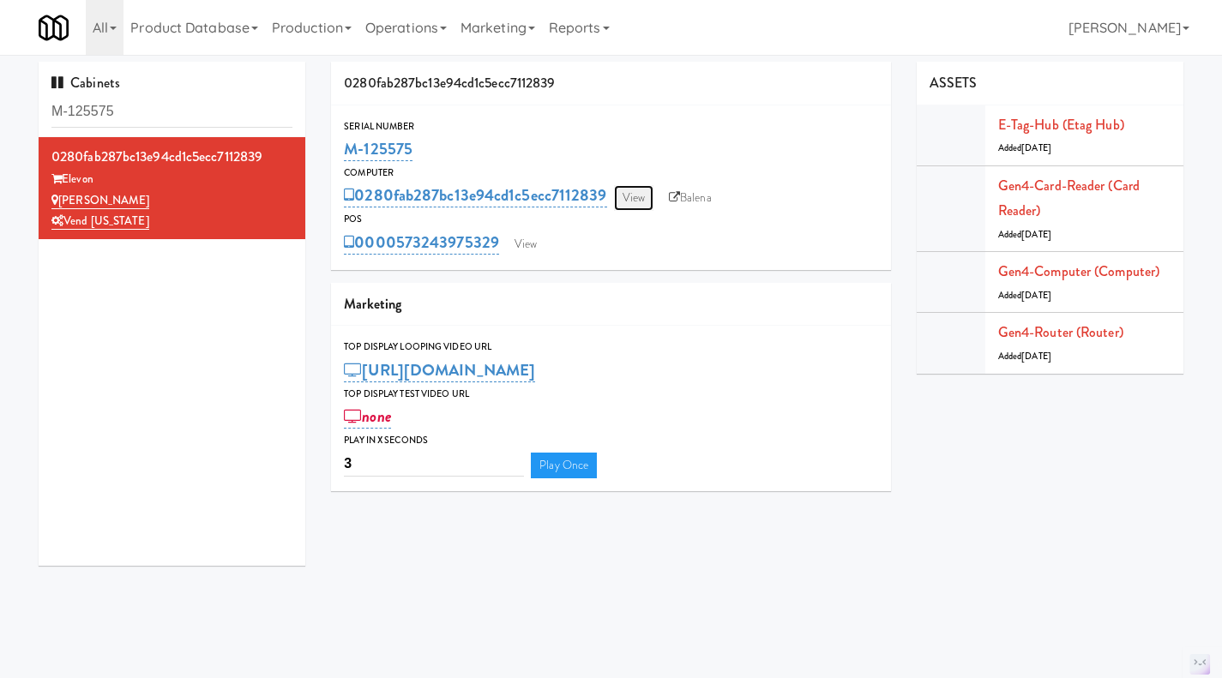
click at [641, 196] on link "View" at bounding box center [633, 198] width 39 height 26
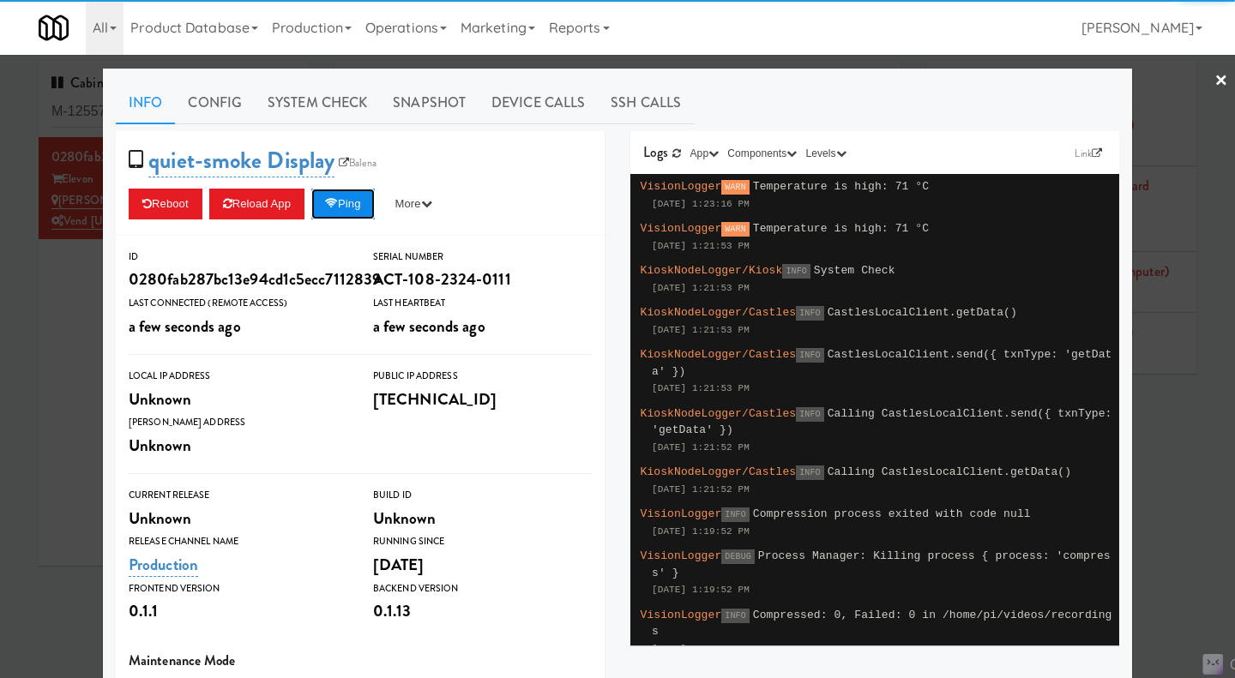
click at [352, 214] on button "Ping" at bounding box center [342, 204] width 63 height 31
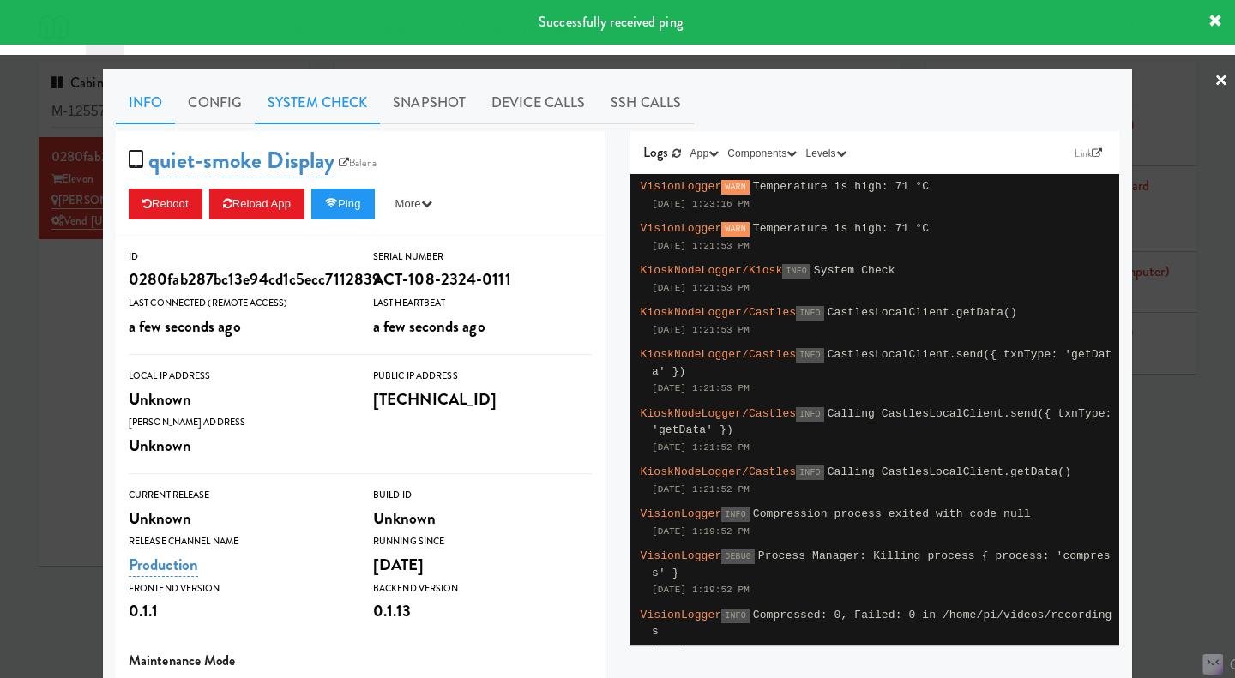
click at [319, 113] on link "System Check" at bounding box center [317, 102] width 125 height 43
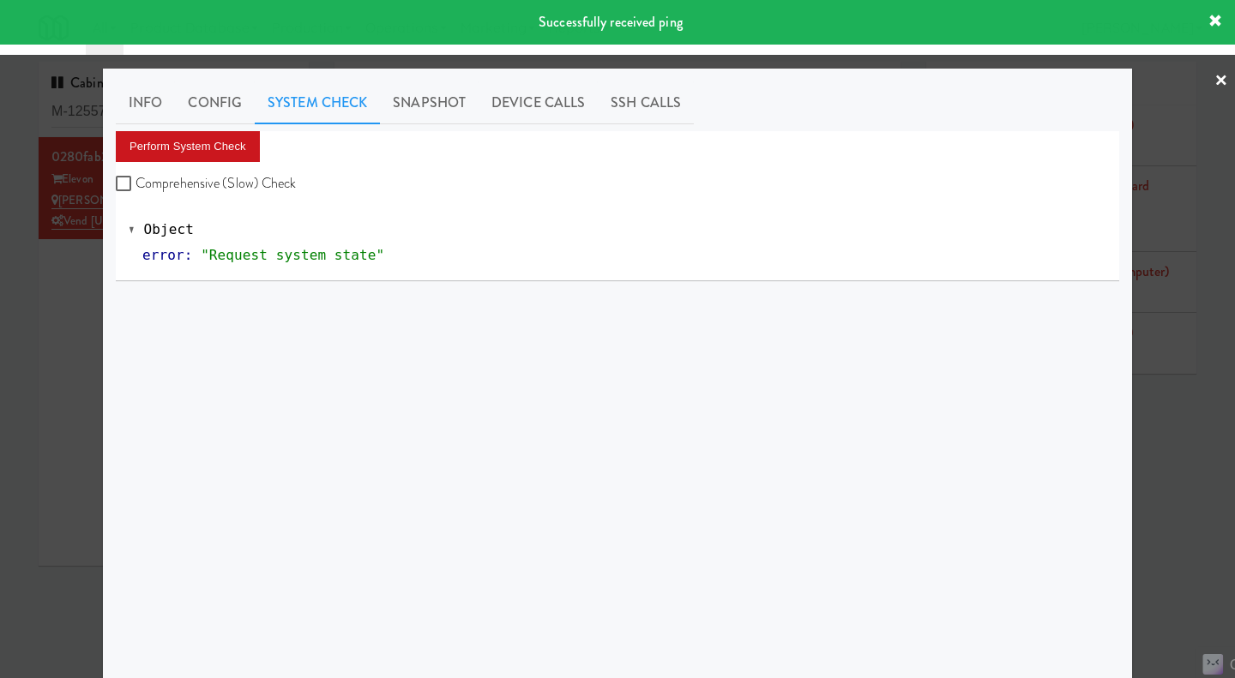
drag, startPoint x: 269, startPoint y: 178, endPoint x: 210, endPoint y: 149, distance: 65.6
click at [268, 178] on label "Comprehensive (Slow) Check" at bounding box center [206, 184] width 181 height 26
click at [136, 178] on input "Comprehensive (Slow) Check" at bounding box center [126, 185] width 20 height 14
checkbox input "true"
click at [208, 147] on button "Perform System Check" at bounding box center [188, 146] width 144 height 31
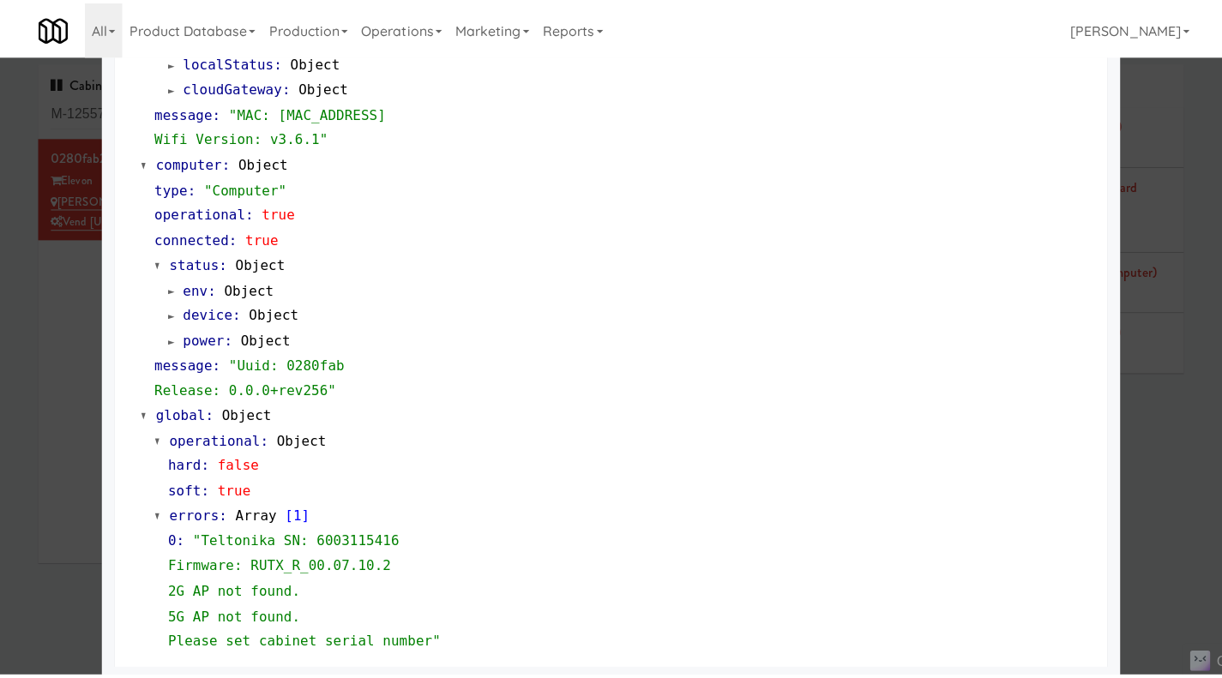
scroll to position [1641, 0]
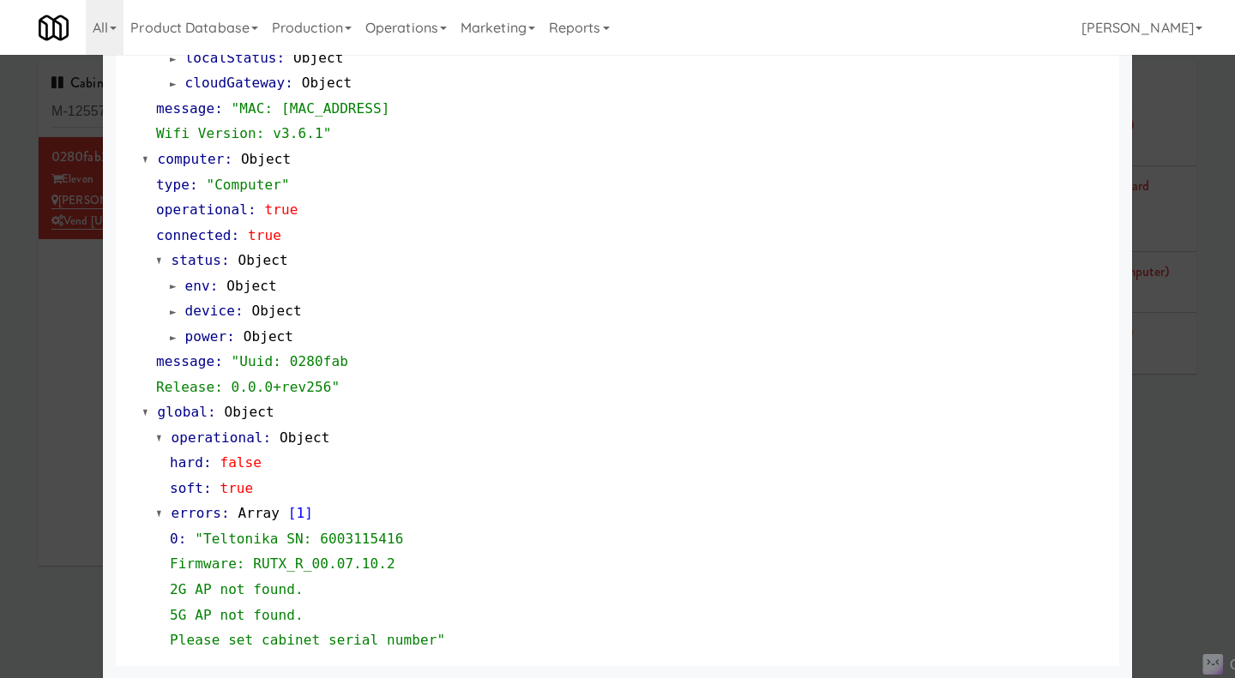
click at [1190, 444] on div at bounding box center [617, 339] width 1235 height 678
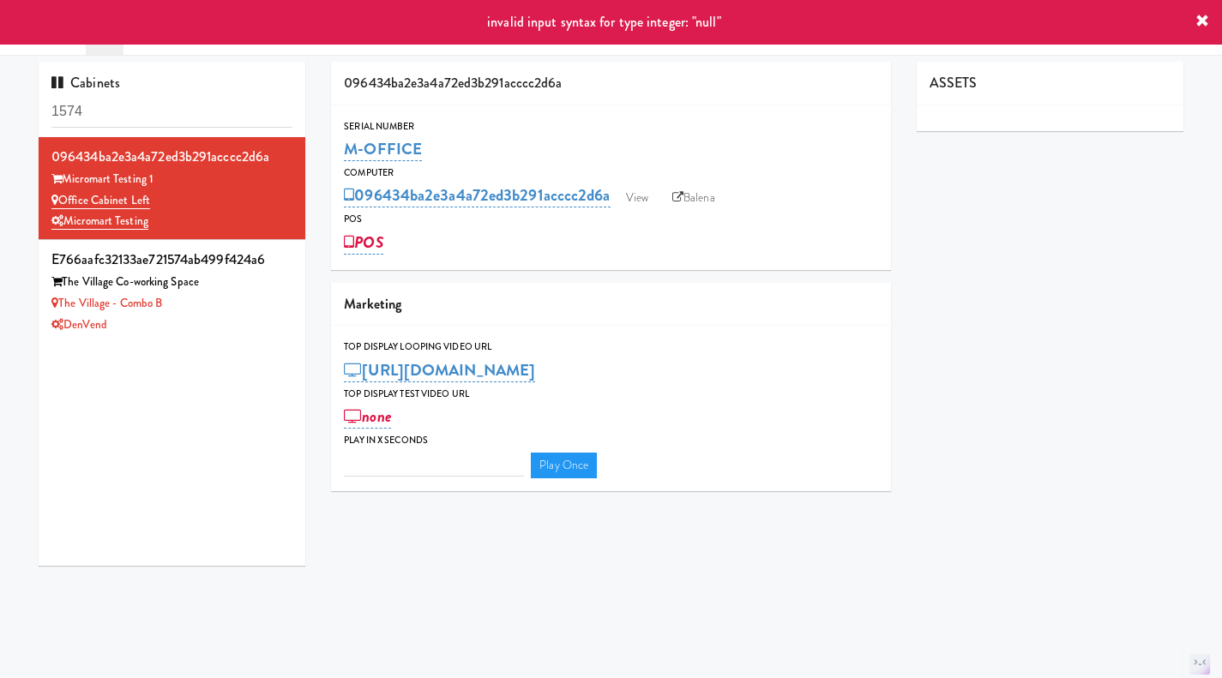
click at [443, 37] on div "invalid input syntax for type integer: "null"" at bounding box center [611, 22] width 1222 height 45
click at [159, 118] on input "1574" at bounding box center [171, 112] width 241 height 32
click at [159, 119] on input "1574" at bounding box center [171, 112] width 241 height 32
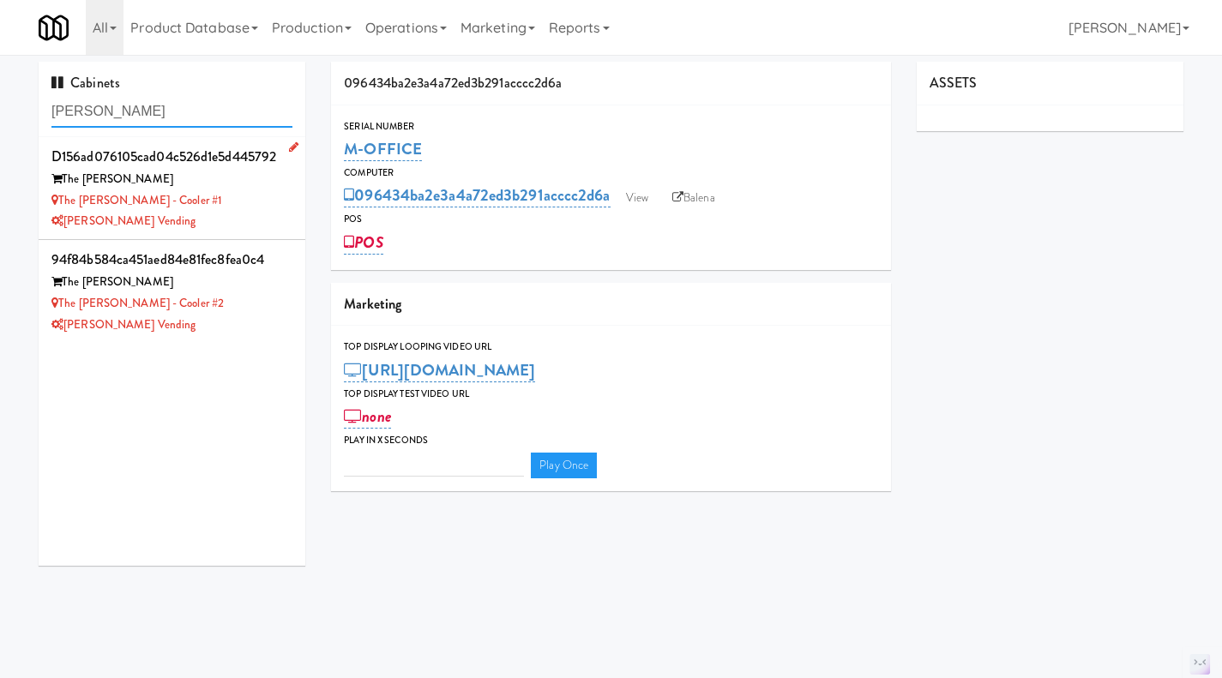
type input "sutton"
click at [226, 201] on div "The Sutton - Cooler #1" at bounding box center [171, 200] width 241 height 21
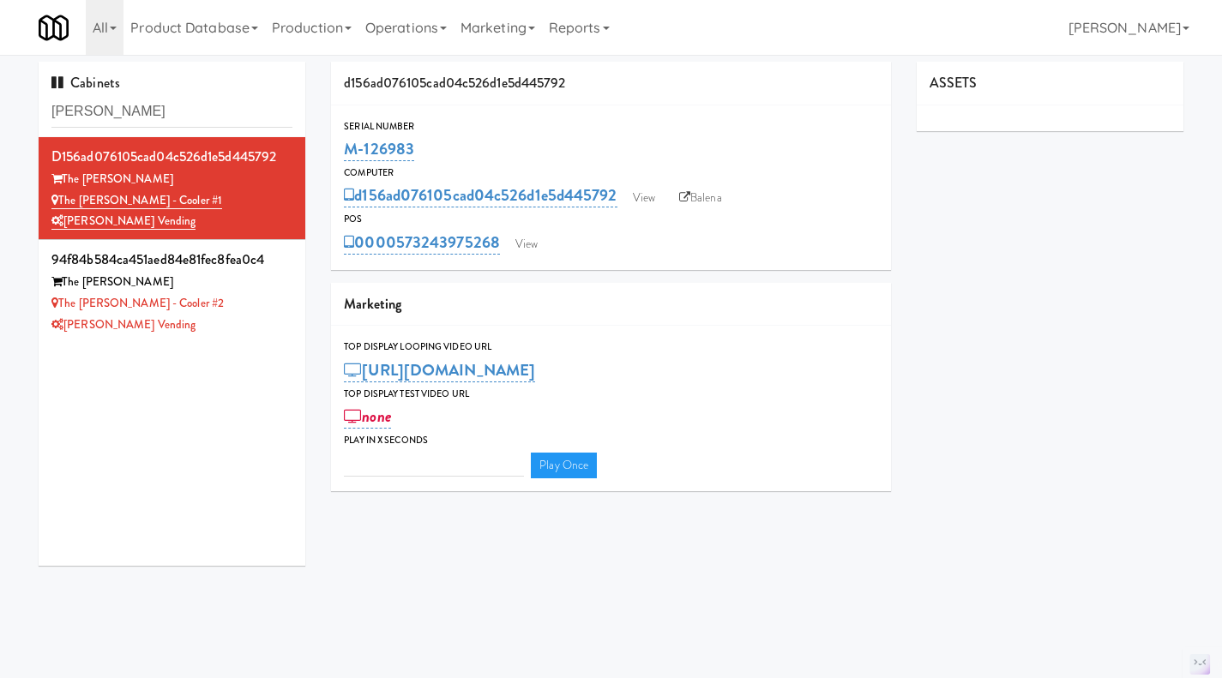
type input "3"
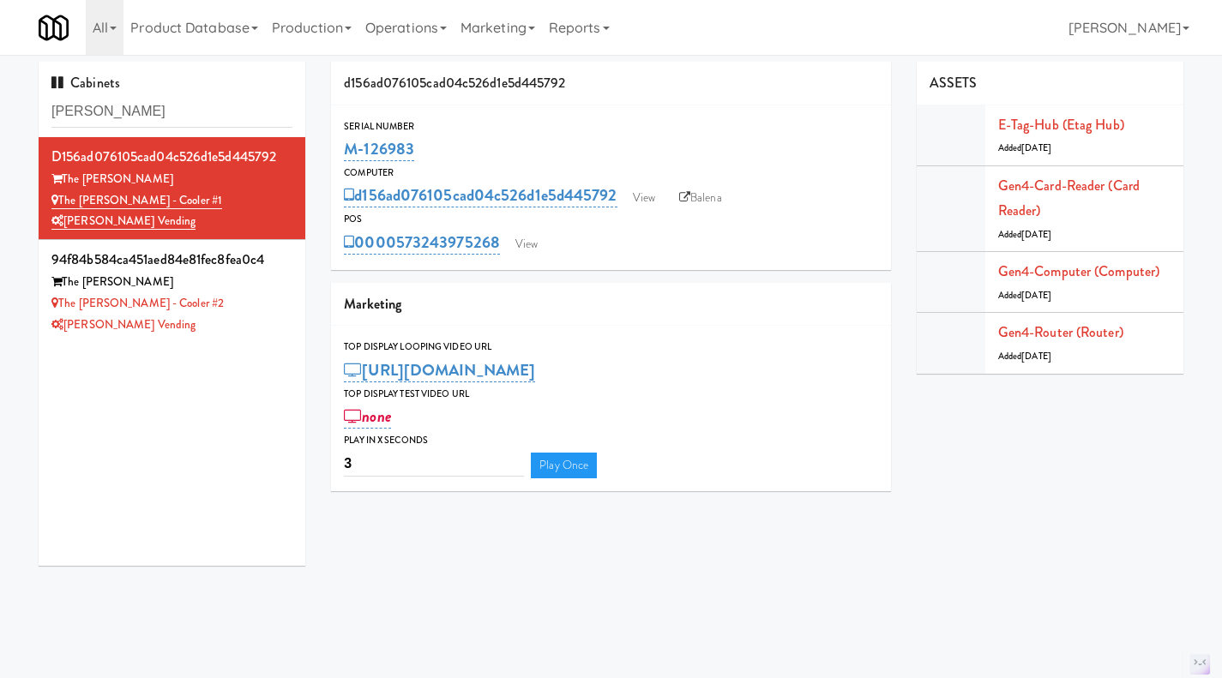
drag, startPoint x: 460, startPoint y: 145, endPoint x: 336, endPoint y: 155, distance: 123.9
click at [336, 155] on div "Serial Number M-126983" at bounding box center [611, 141] width 560 height 46
copy link "M-126983"
drag, startPoint x: 501, startPoint y: 265, endPoint x: 400, endPoint y: 259, distance: 101.4
click at [400, 259] on div "Serial Number M-126983 Computer d156ad076105cad04c526d1e5d445792 View Balena PO…" at bounding box center [611, 187] width 560 height 165
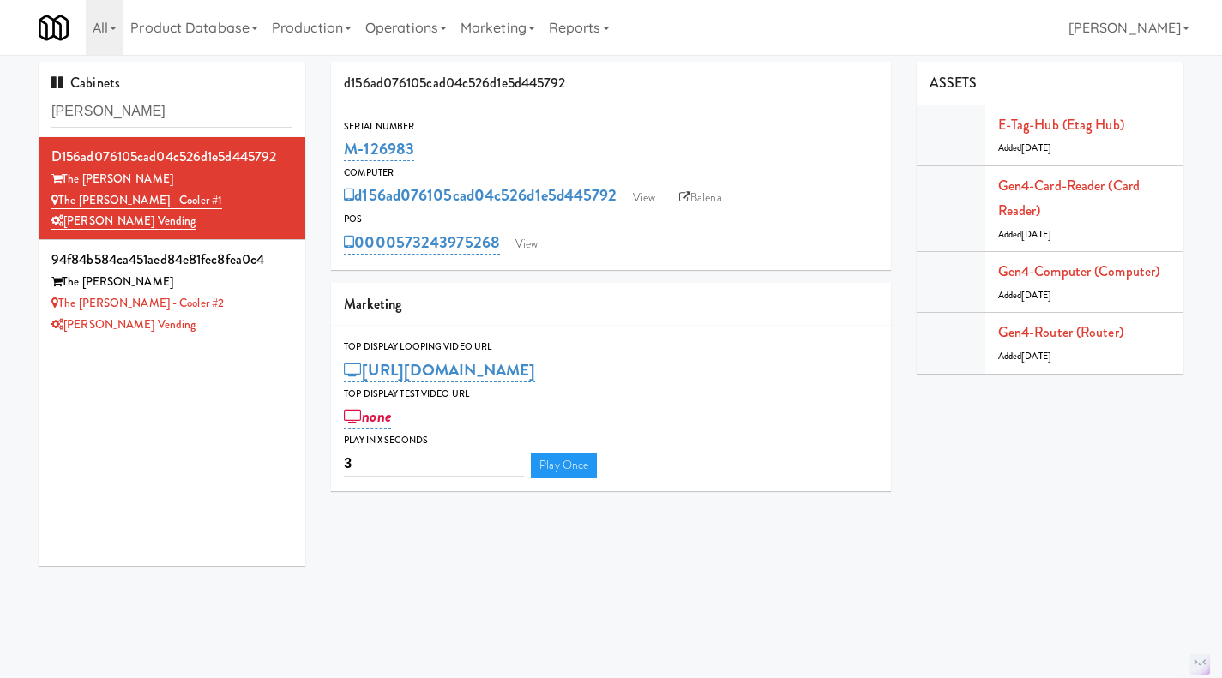
copy link "573243975268"
drag, startPoint x: 449, startPoint y: 141, endPoint x: 342, endPoint y: 151, distance: 107.7
click at [342, 151] on div "Serial Number M-126983" at bounding box center [611, 141] width 560 height 46
copy link "M-126983"
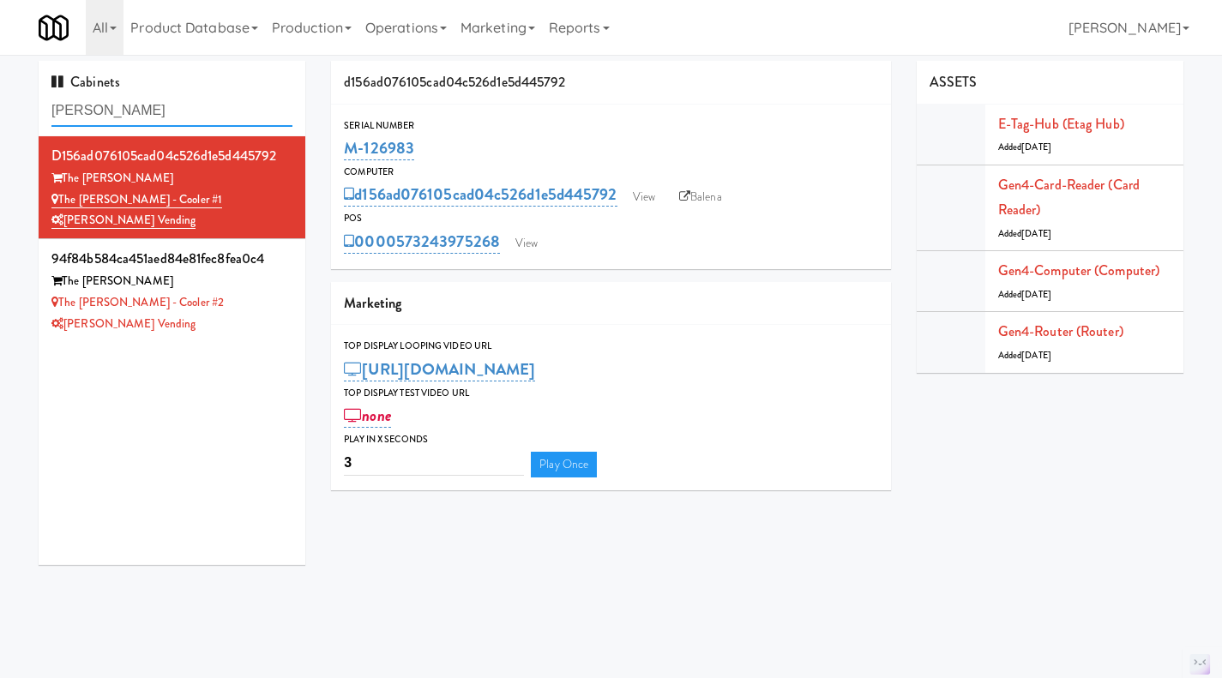
click at [172, 109] on input "sutton" at bounding box center [171, 111] width 241 height 32
click at [111, 125] on input "sutton" at bounding box center [171, 111] width 241 height 32
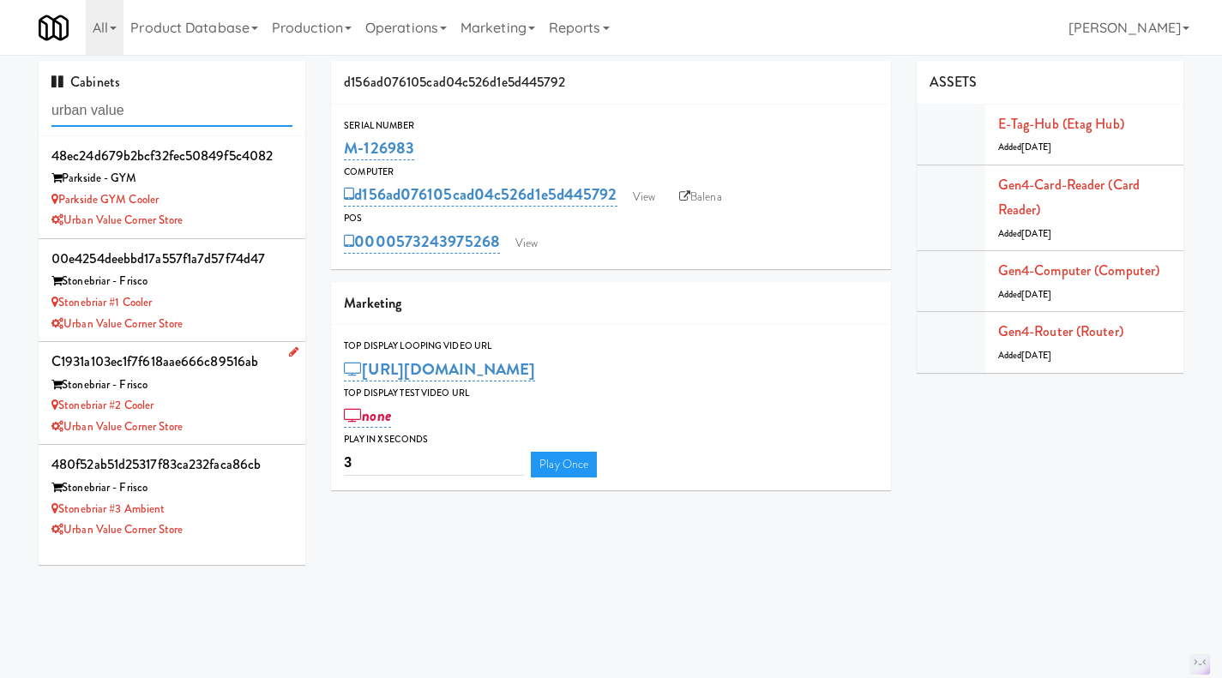
type input "urban value"
click at [245, 408] on div "Stonebriar #2 Cooler" at bounding box center [171, 405] width 241 height 21
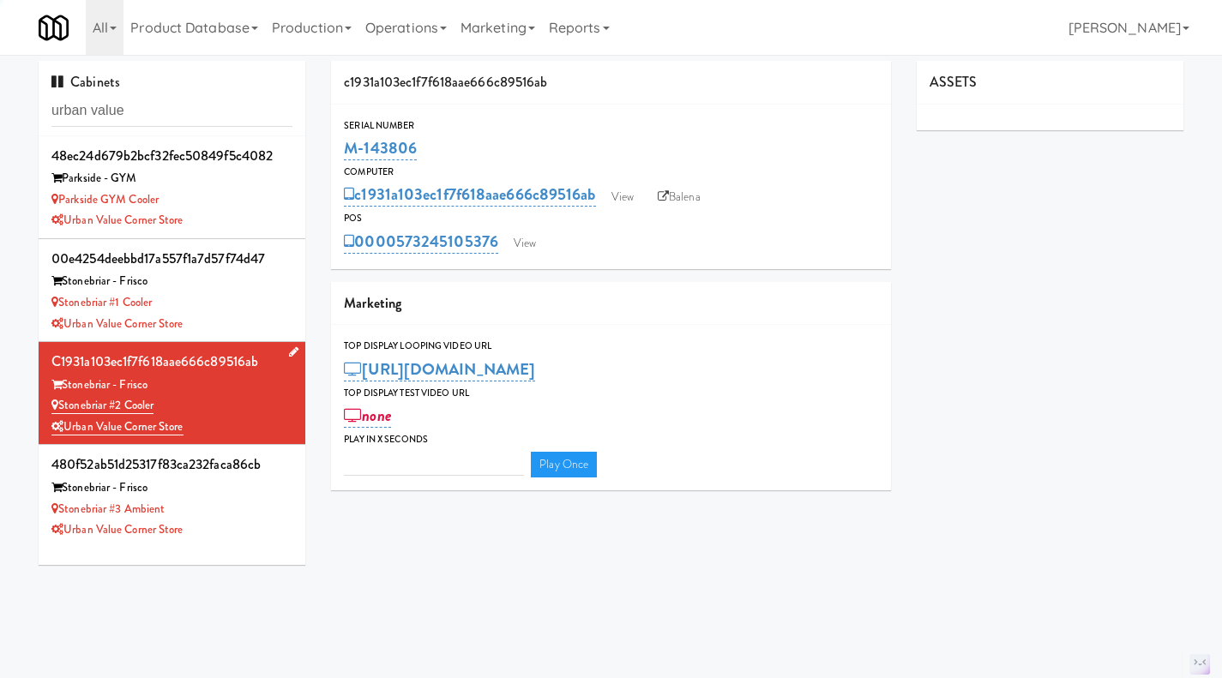
type input "3"
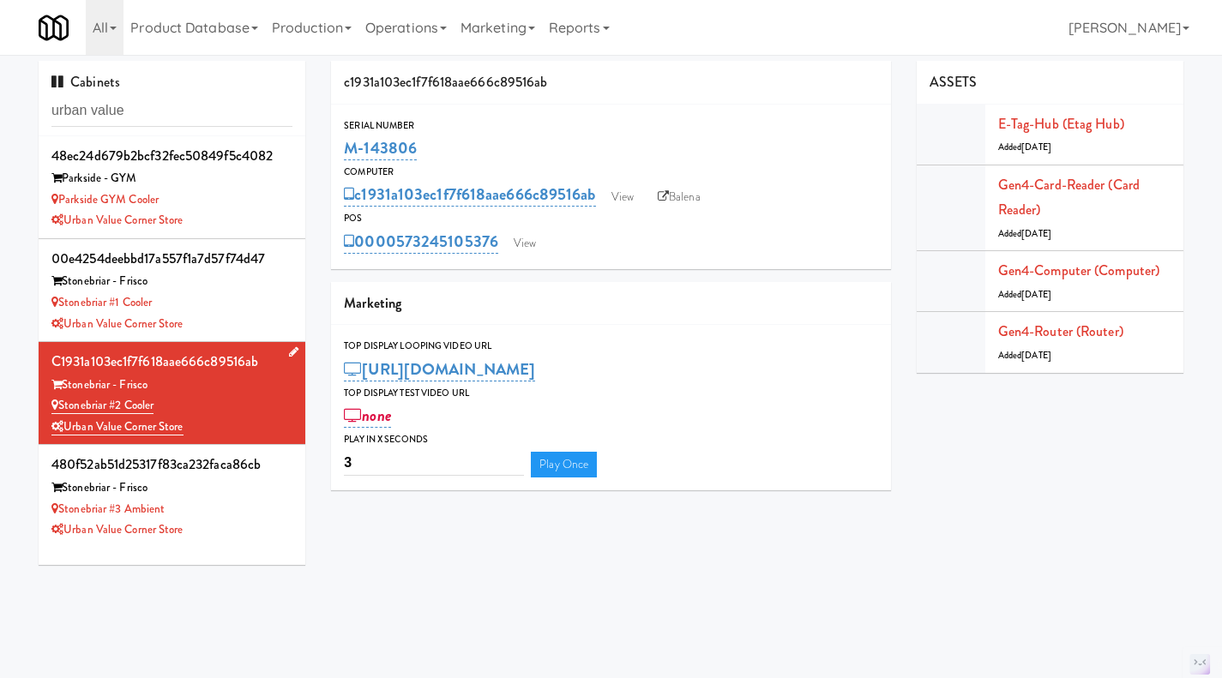
drag, startPoint x: 202, startPoint y: 431, endPoint x: 60, endPoint y: 415, distance: 143.2
click at [60, 415] on div "c1931a103ec1f7f618aae666c89516ab Stonebriar - Frisco Stonebriar #2 Cooler Urban…" at bounding box center [171, 393] width 241 height 88
copy div "Stonebriar #2 Cooler Urban Value Corner Store"
drag, startPoint x: 441, startPoint y: 146, endPoint x: 343, endPoint y: 150, distance: 97.9
click at [343, 150] on div "Serial Number M-143806" at bounding box center [611, 140] width 560 height 46
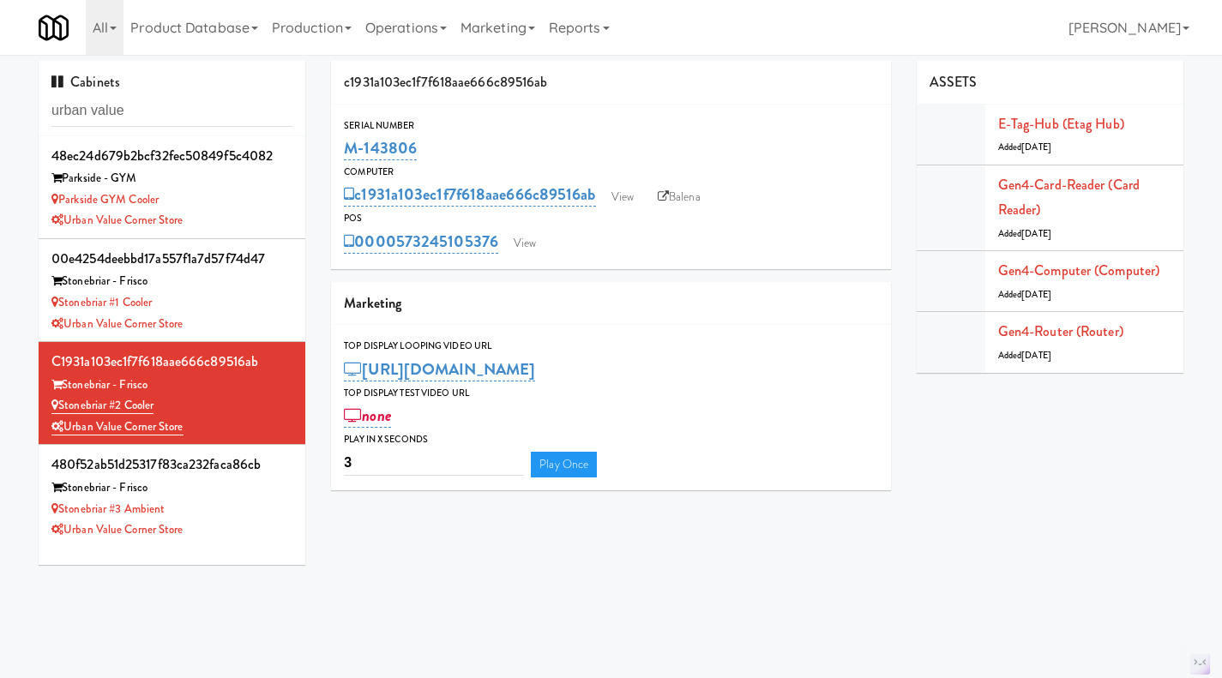
copy link "M-143806"
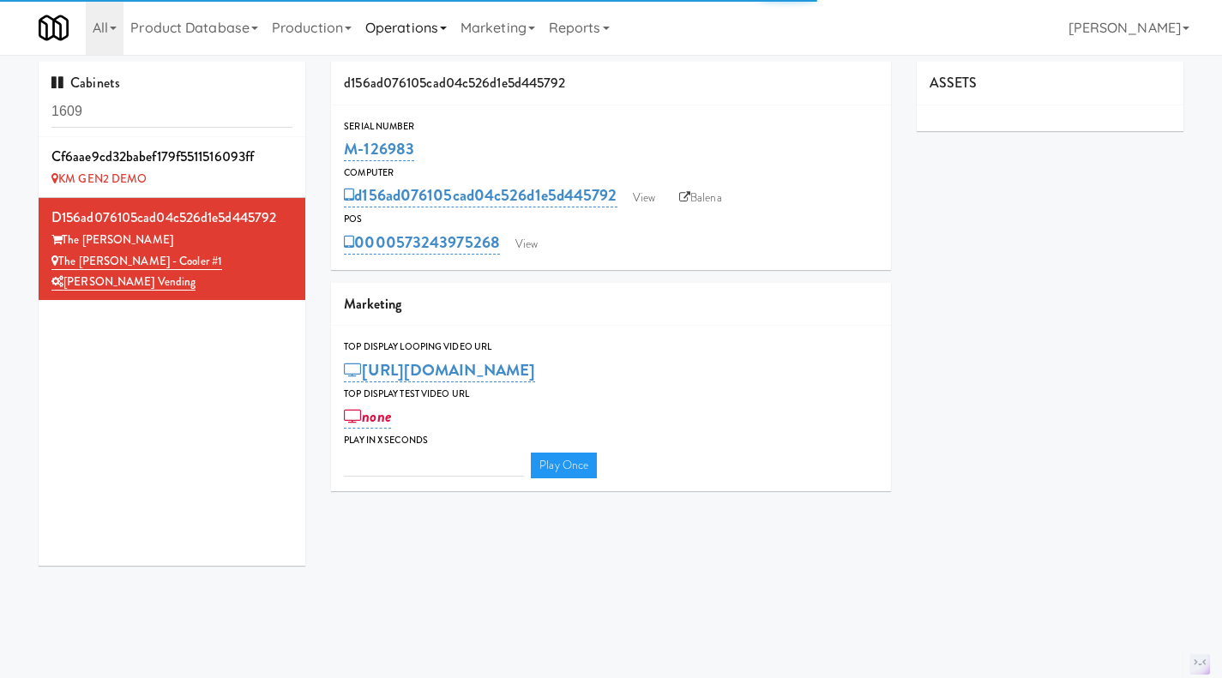
type input "3"
click at [404, 38] on link "Operations" at bounding box center [406, 27] width 95 height 55
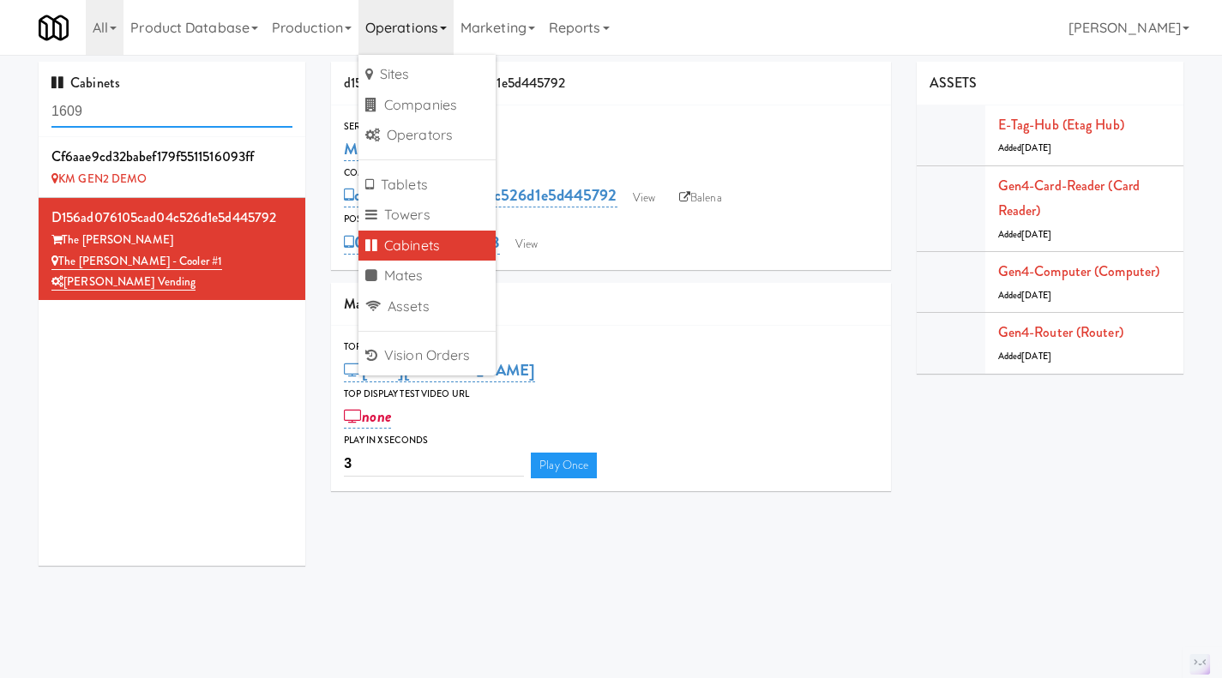
click at [156, 109] on input "1609" at bounding box center [171, 112] width 241 height 32
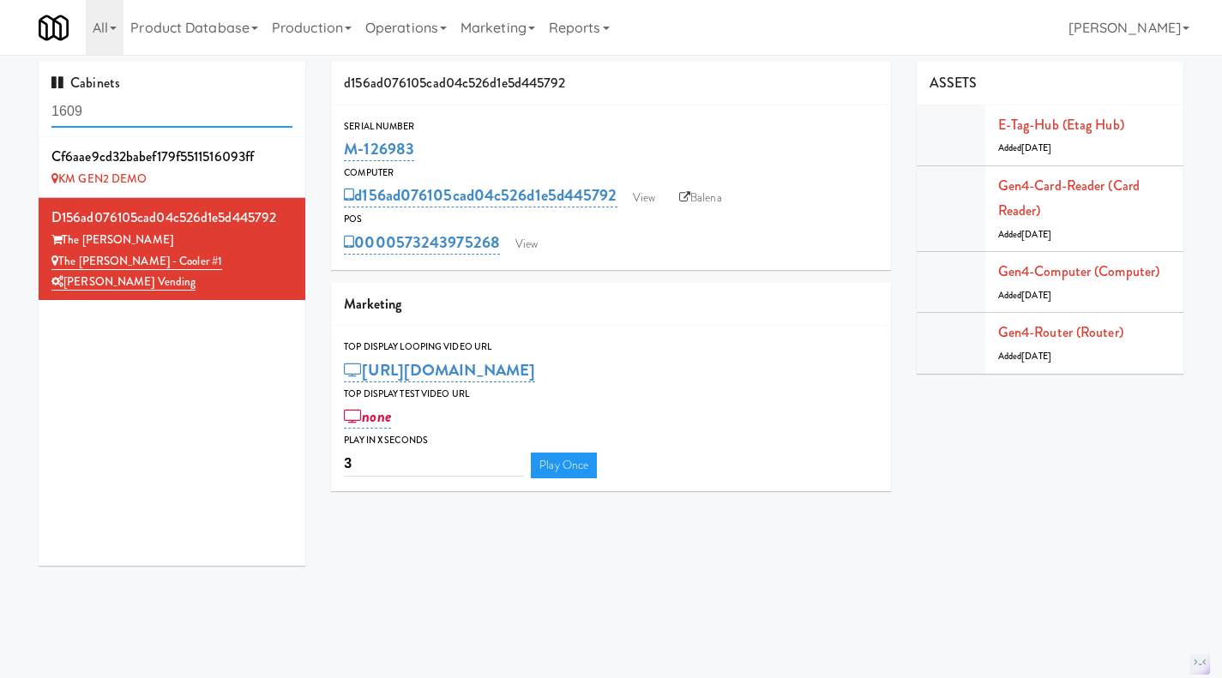
click at [156, 109] on input "1609" at bounding box center [171, 112] width 241 height 32
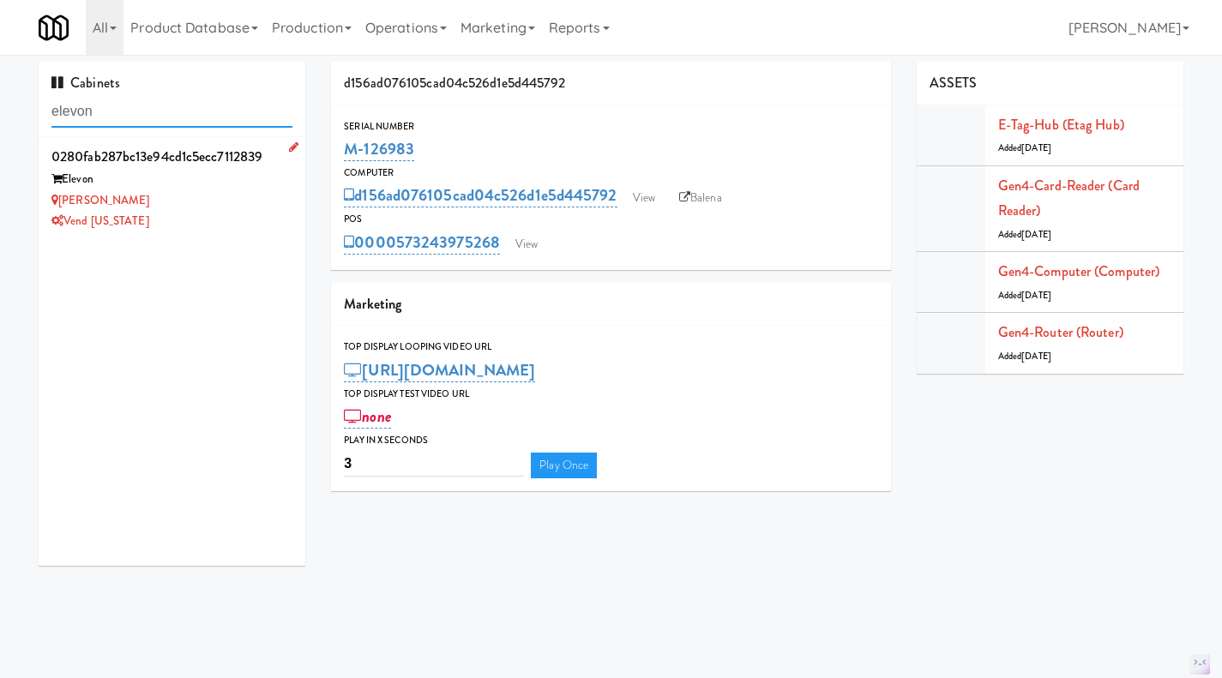
type input "elevon"
click at [224, 218] on div "Vend [US_STATE]" at bounding box center [171, 221] width 241 height 21
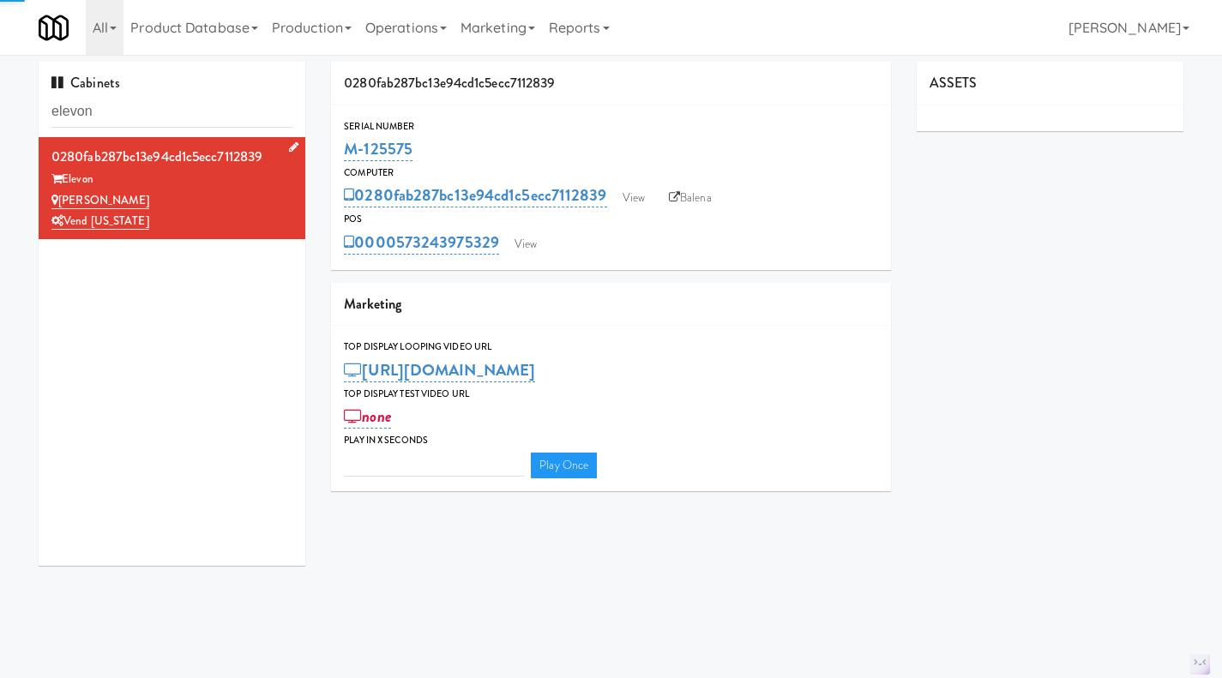
type input "3"
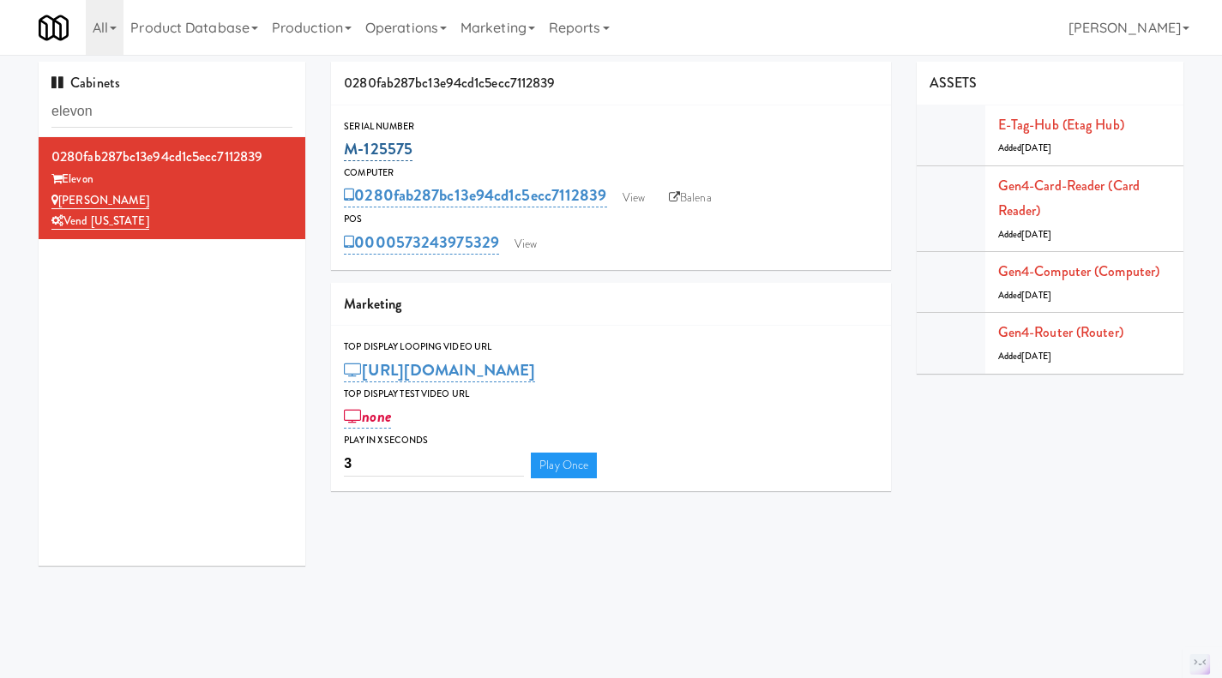
drag, startPoint x: 449, startPoint y: 143, endPoint x: 344, endPoint y: 157, distance: 105.5
click at [344, 157] on div "M-125575" at bounding box center [611, 149] width 534 height 29
copy link "M-125575"
drag, startPoint x: 0, startPoint y: 0, endPoint x: 440, endPoint y: 142, distance: 462.2
click at [442, 138] on div "M-125575" at bounding box center [611, 149] width 534 height 29
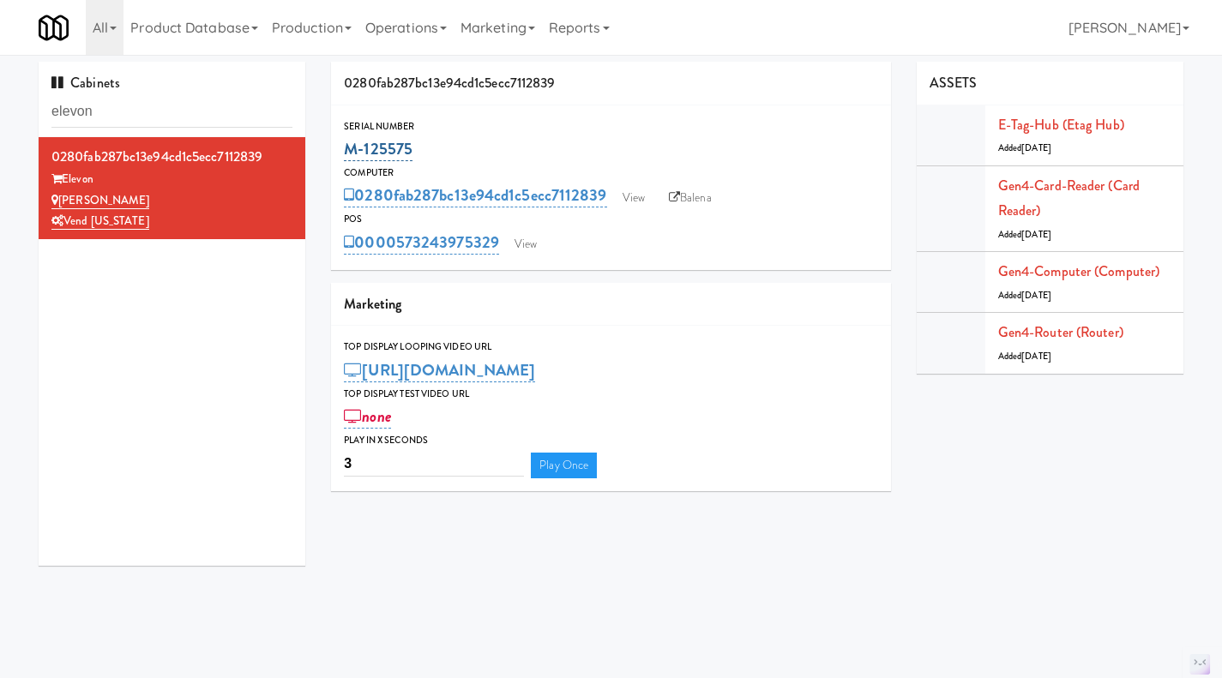
drag, startPoint x: 438, startPoint y: 151, endPoint x: 353, endPoint y: 142, distance: 85.4
click at [347, 153] on div "M-125575" at bounding box center [611, 149] width 534 height 29
copy link "M-125575"
